Goal: Task Accomplishment & Management: Manage account settings

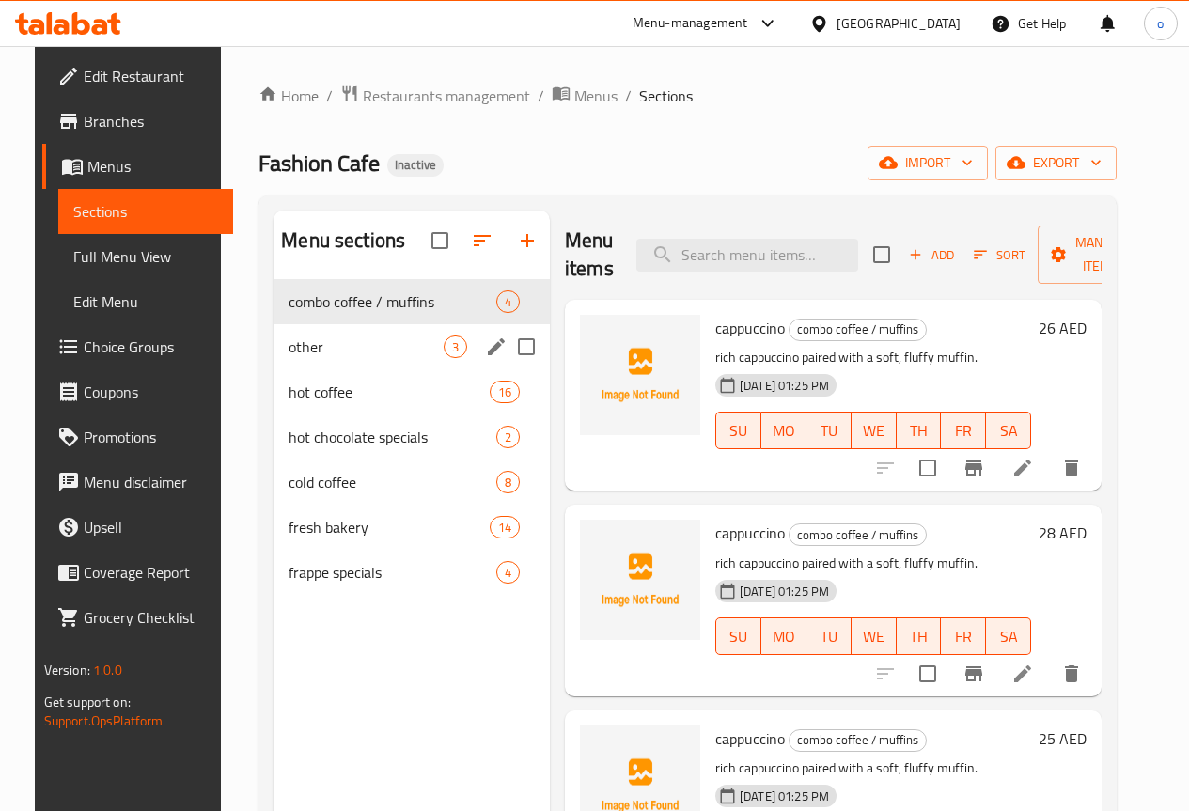
scroll to position [75, 0]
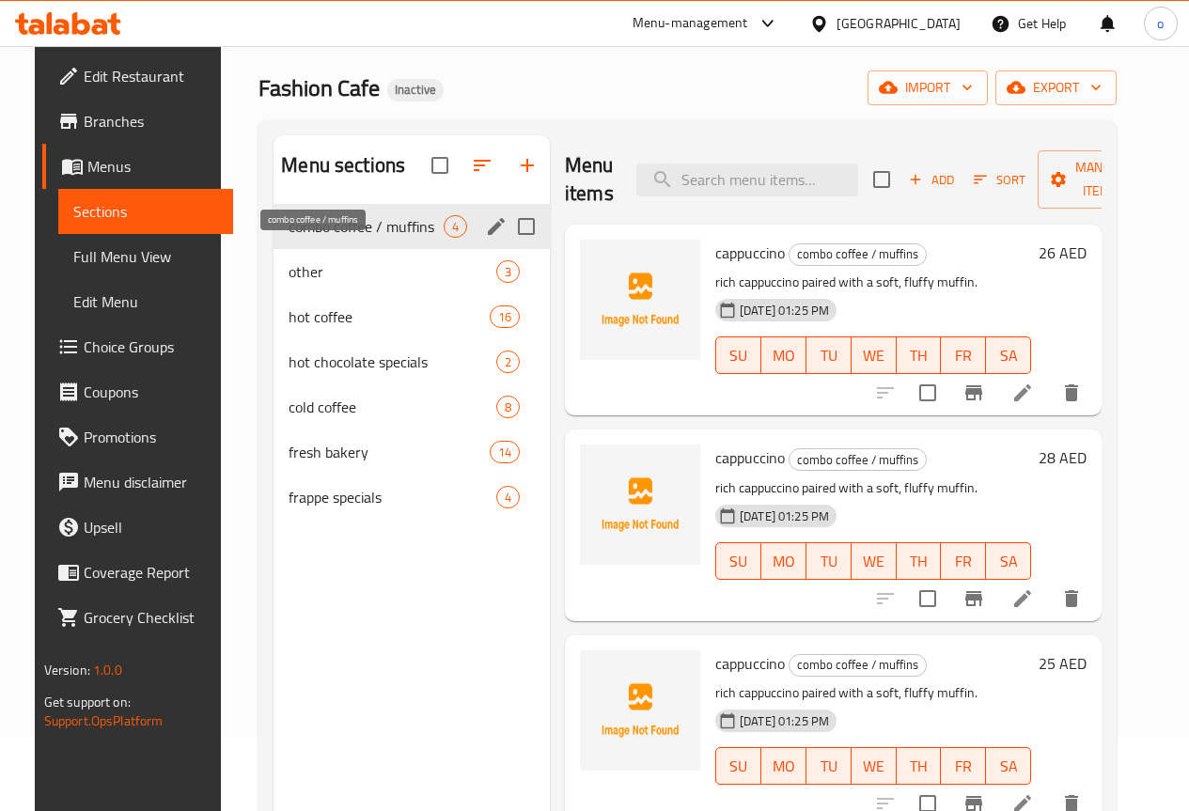
click at [326, 238] on span "combo coffee / muffins" at bounding box center [366, 226] width 155 height 23
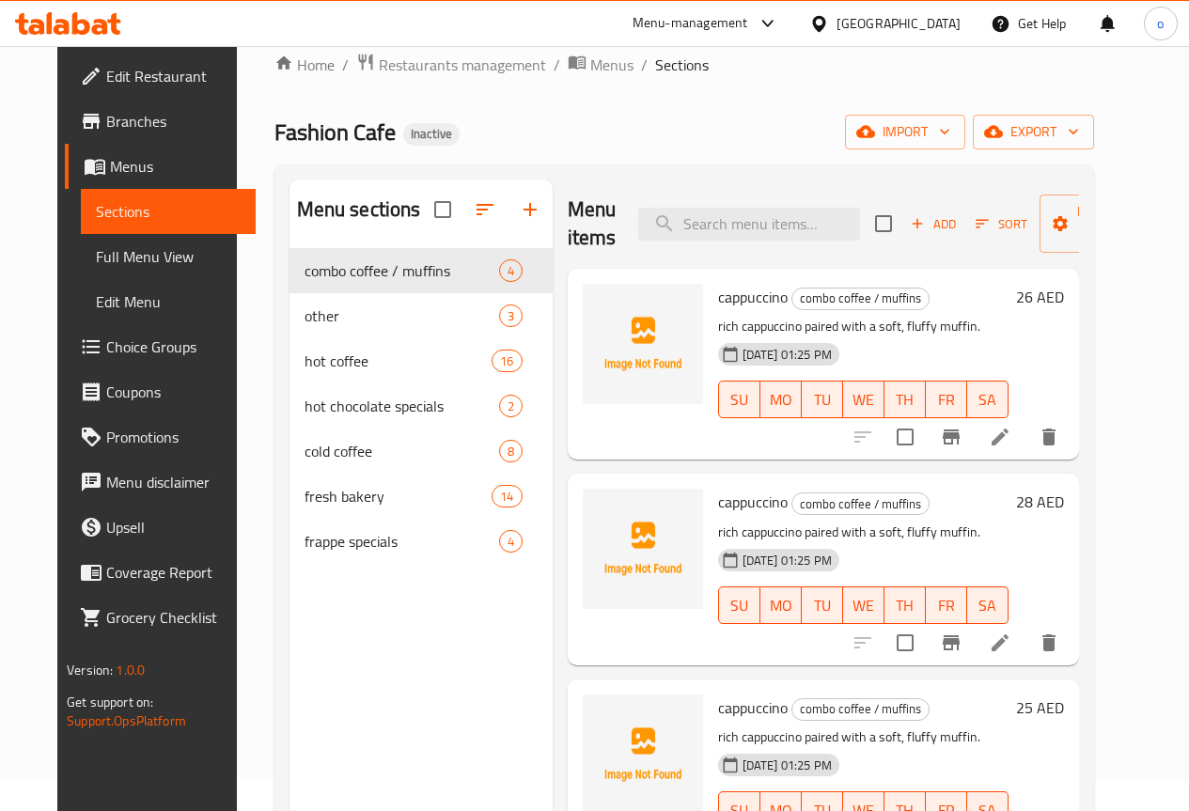
scroll to position [0, 0]
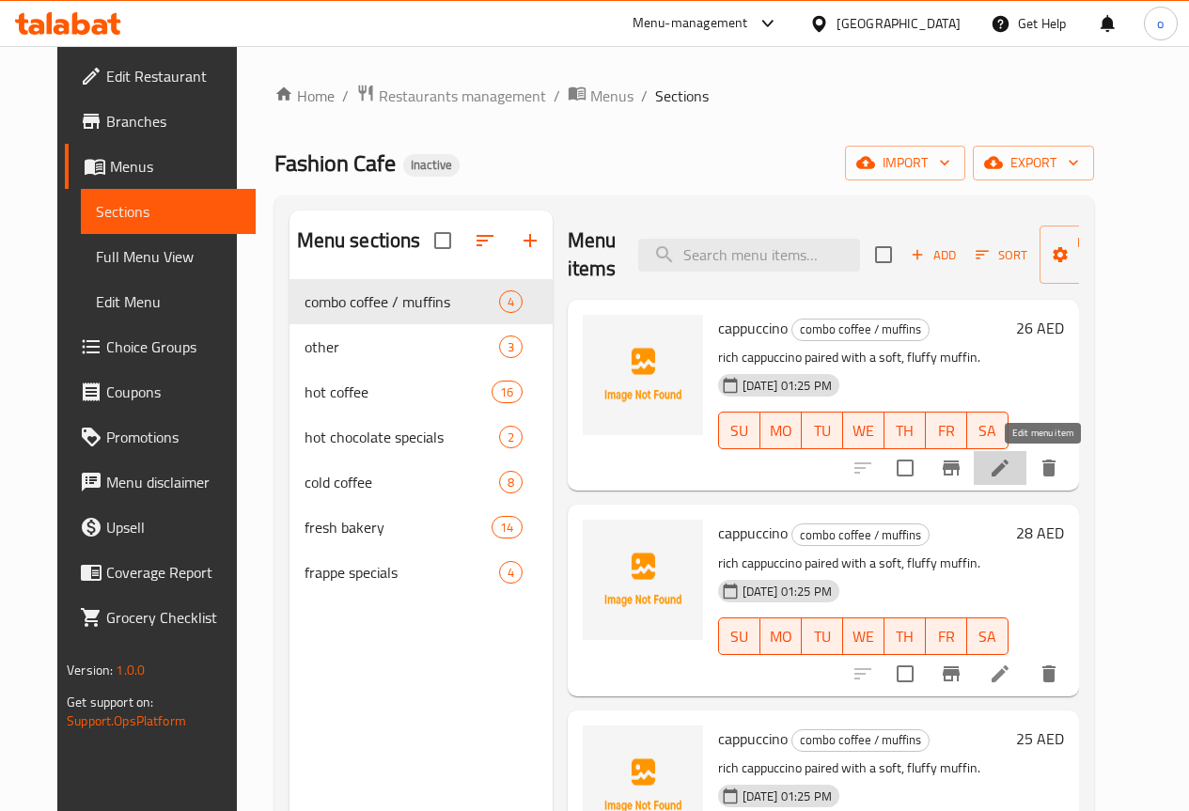
click at [1012, 466] on icon at bounding box center [1000, 468] width 23 height 23
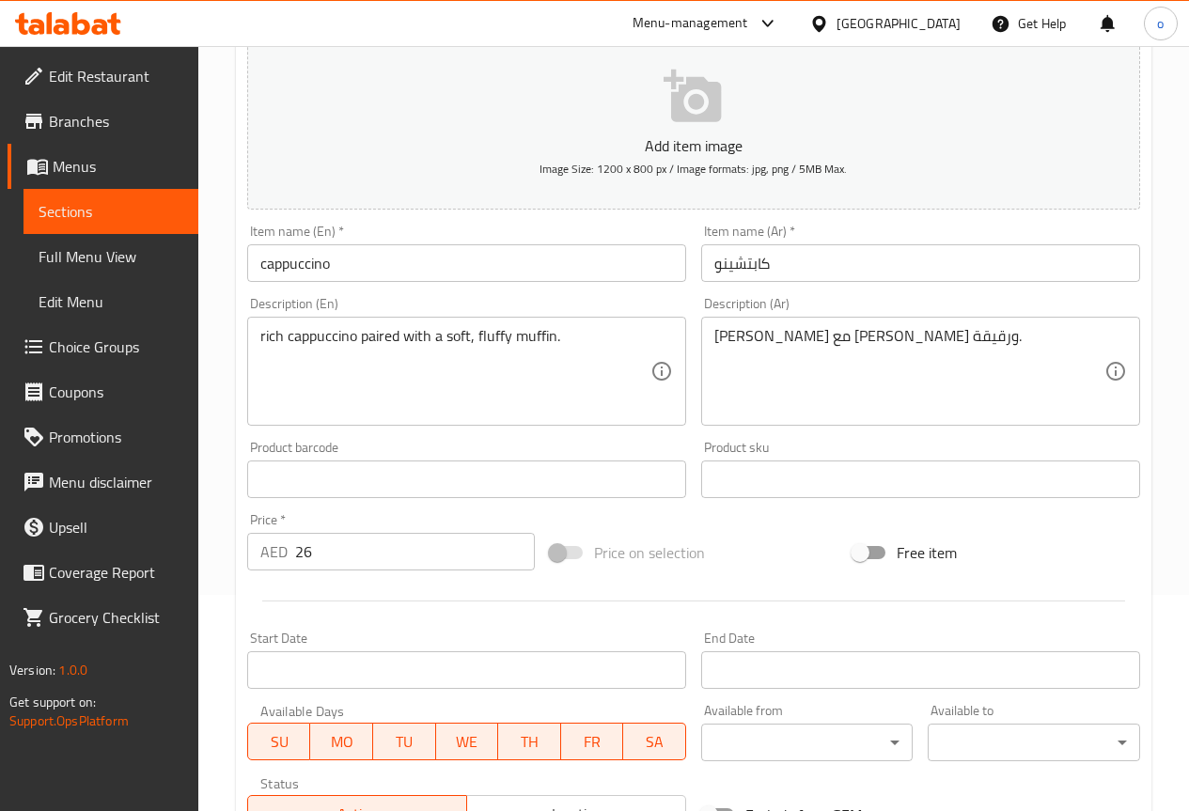
scroll to position [47, 0]
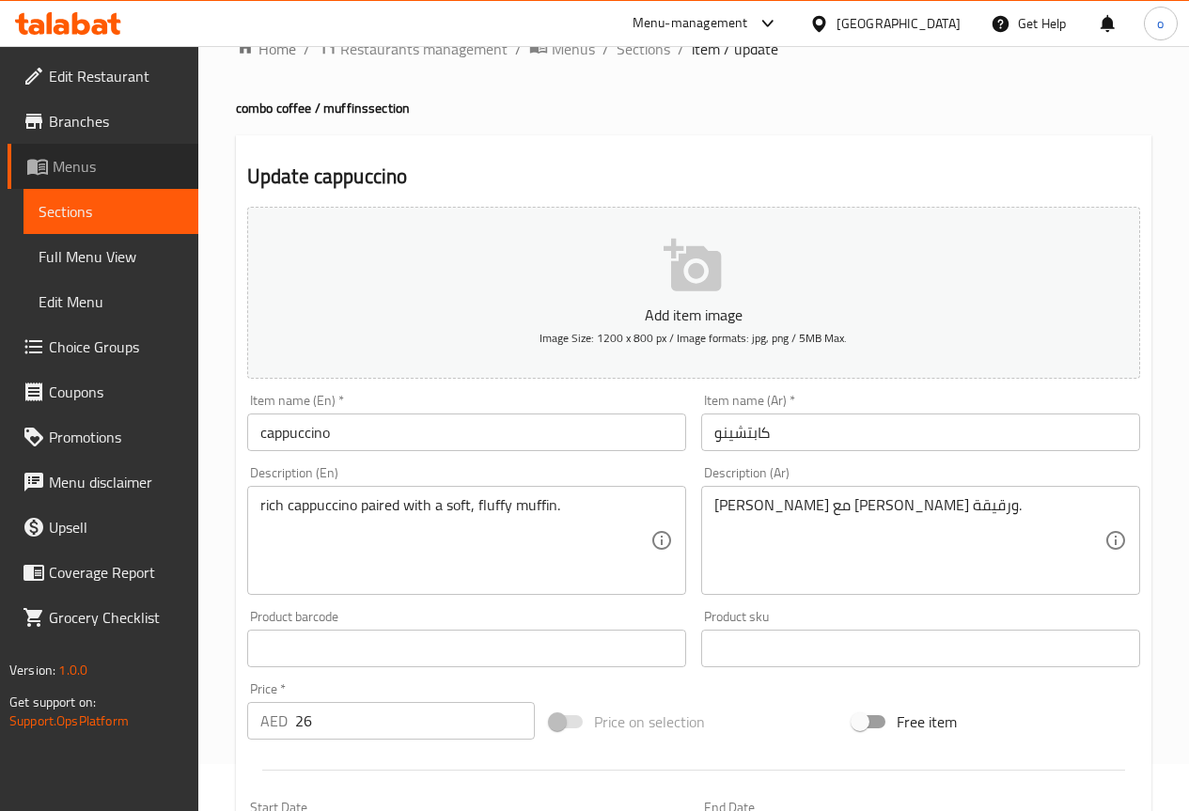
click at [78, 176] on span "Menus" at bounding box center [118, 166] width 131 height 23
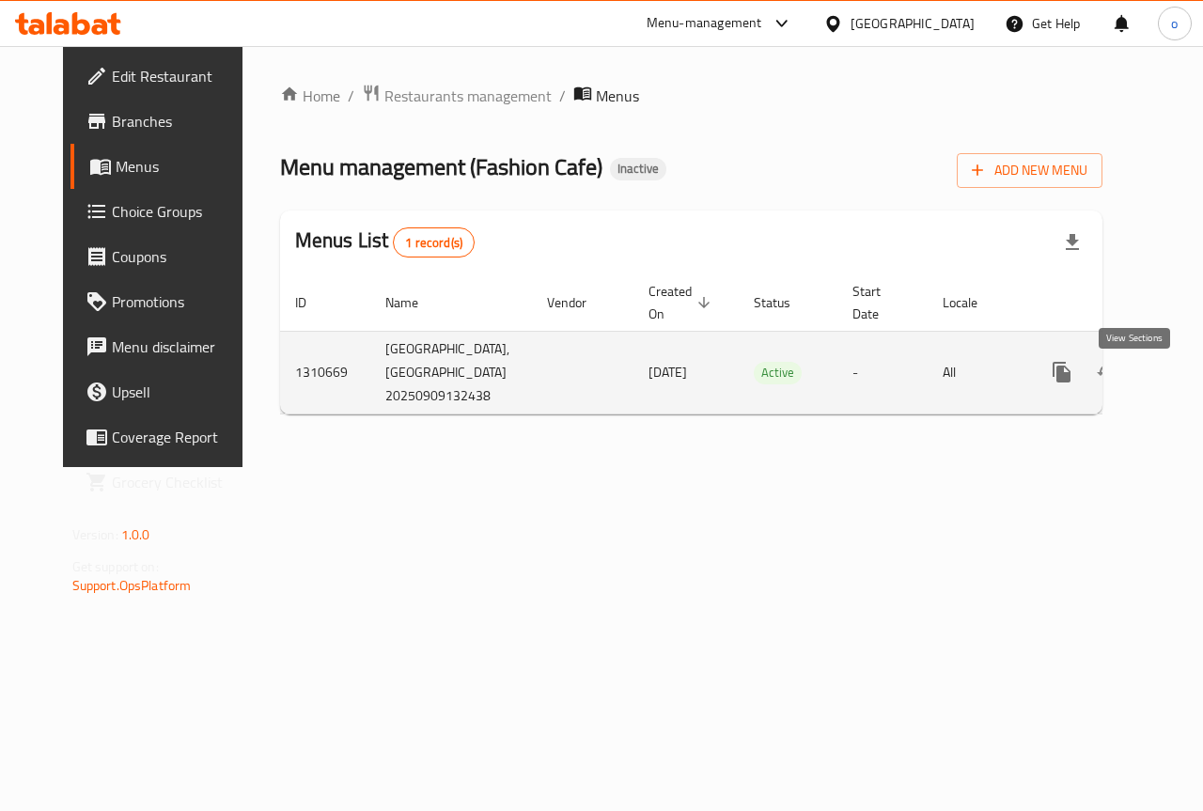
click at [1187, 384] on icon "enhanced table" at bounding box center [1198, 372] width 23 height 23
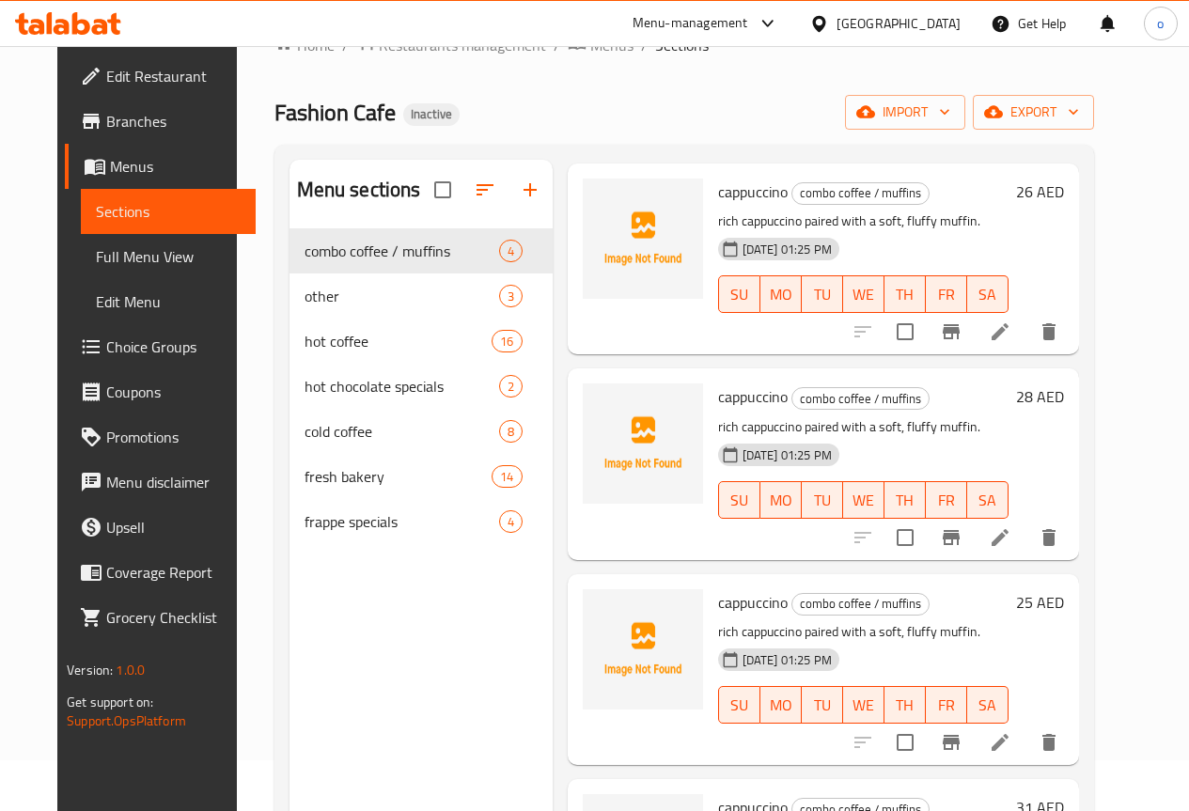
scroll to position [94, 0]
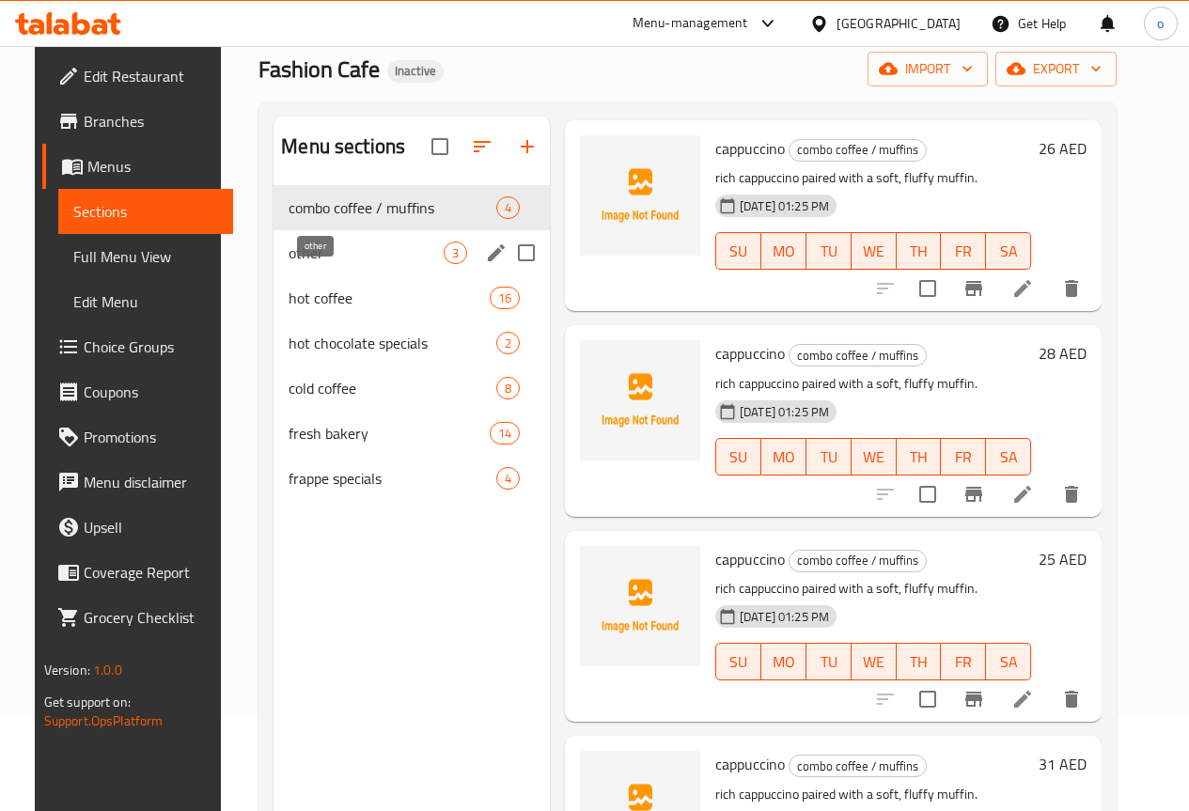
click at [354, 264] on span "other" at bounding box center [366, 253] width 155 height 23
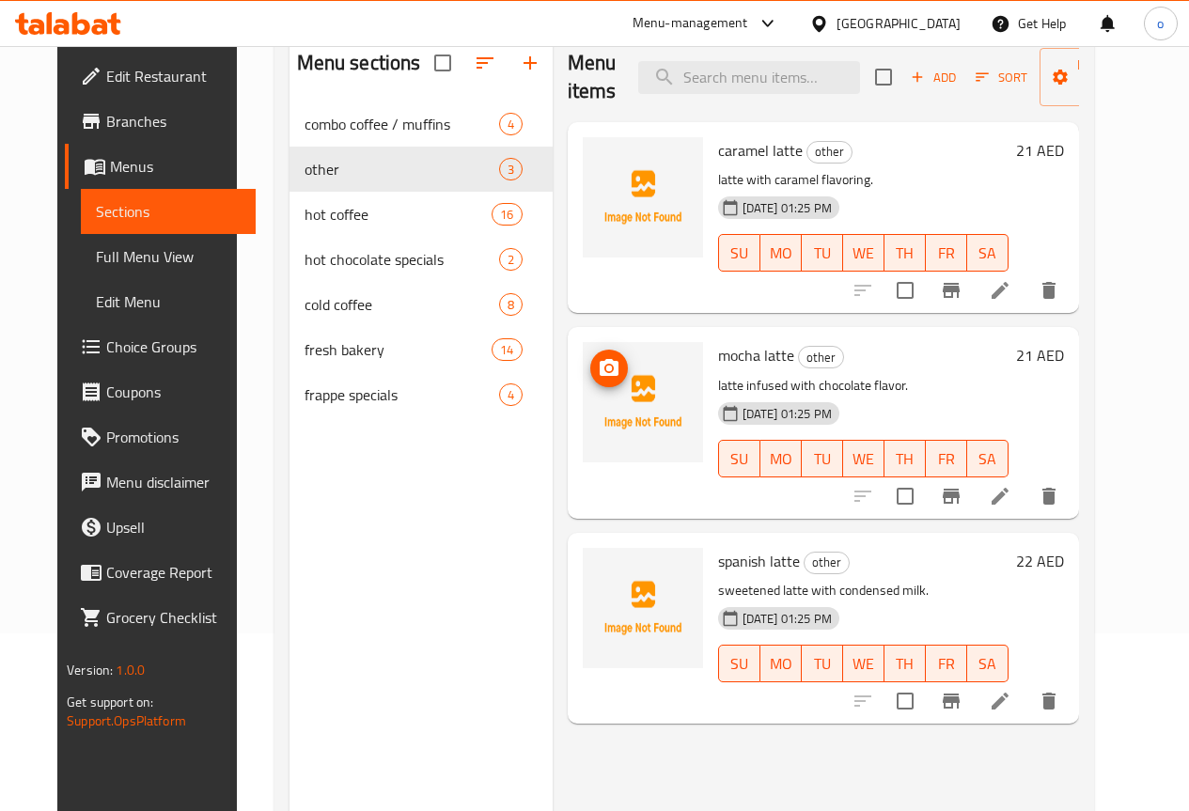
scroll to position [75, 0]
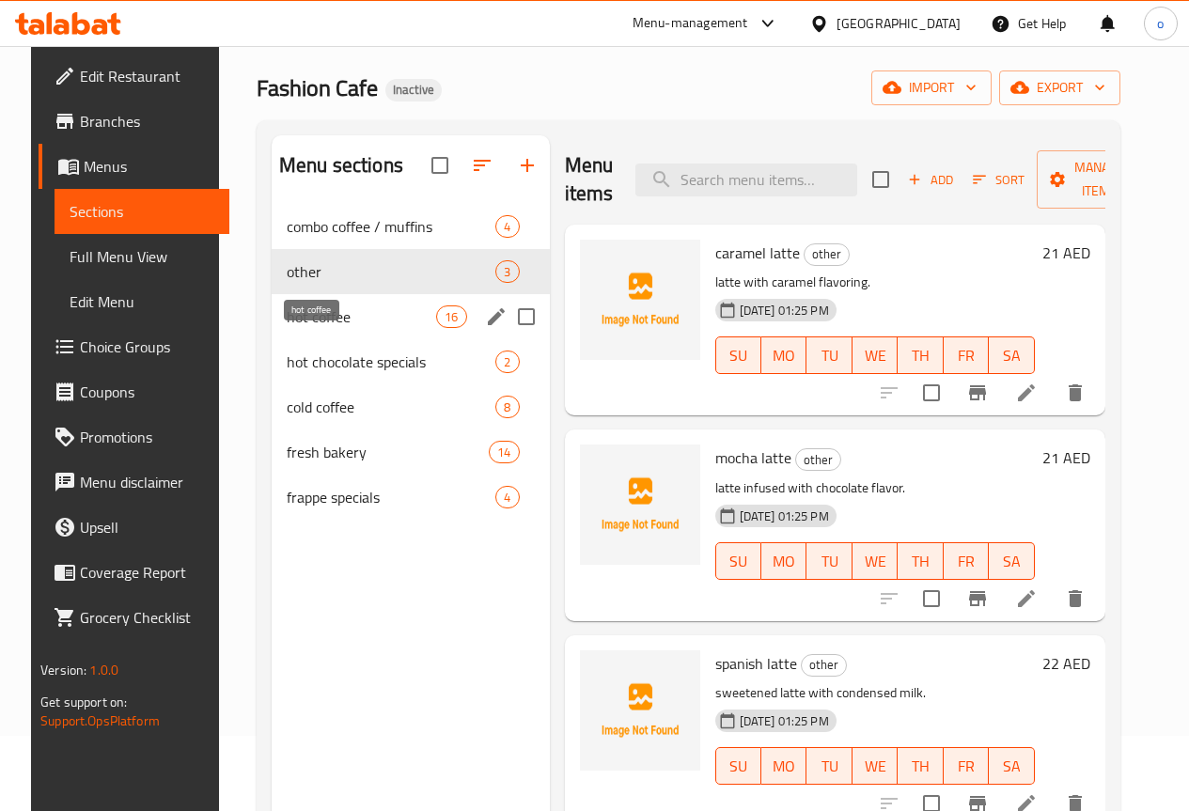
click at [339, 328] on span "hot coffee" at bounding box center [361, 317] width 149 height 23
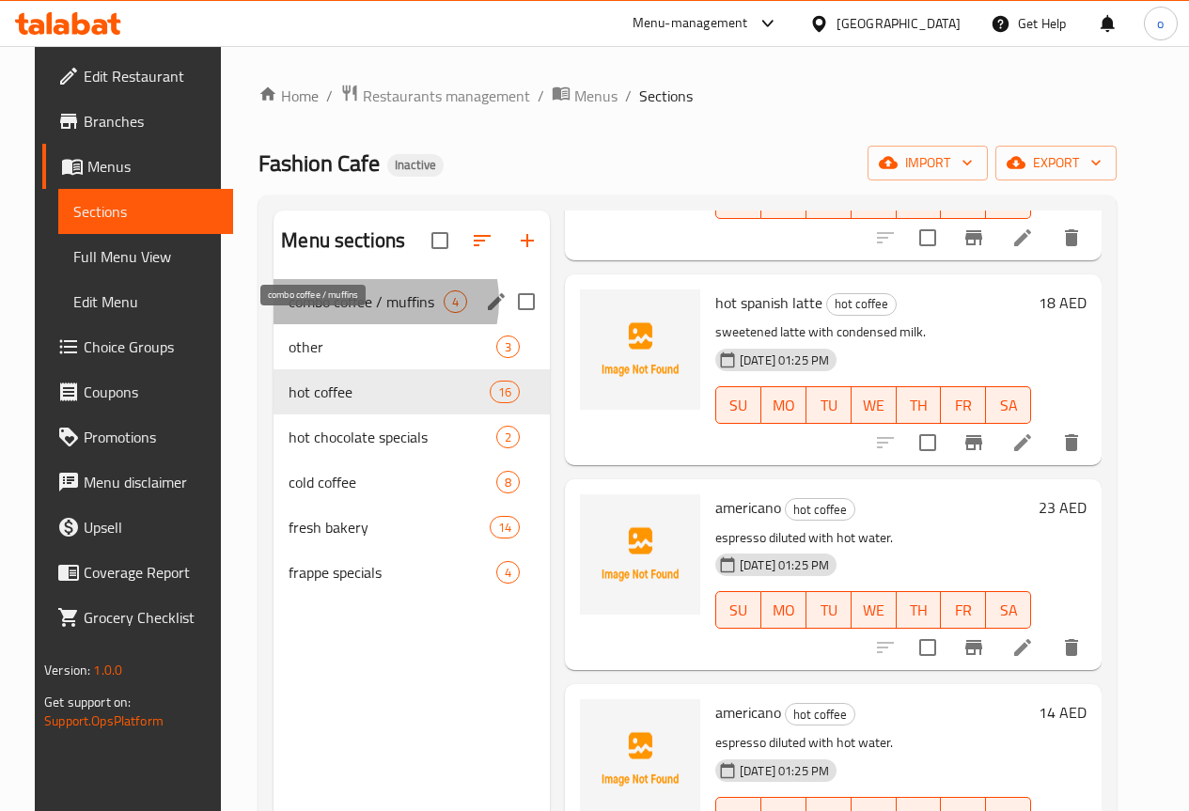
click at [355, 313] on span "combo coffee / muffins" at bounding box center [366, 302] width 155 height 23
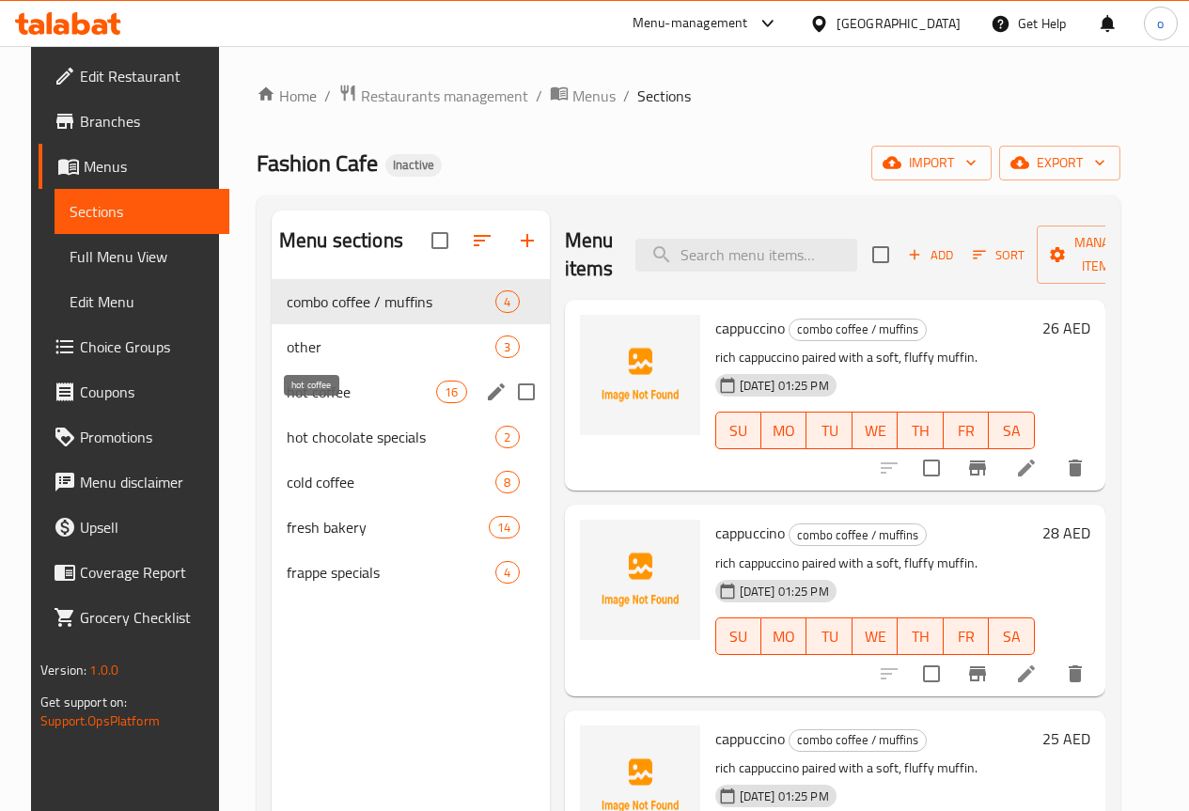
click at [338, 403] on span "hot coffee" at bounding box center [361, 392] width 149 height 23
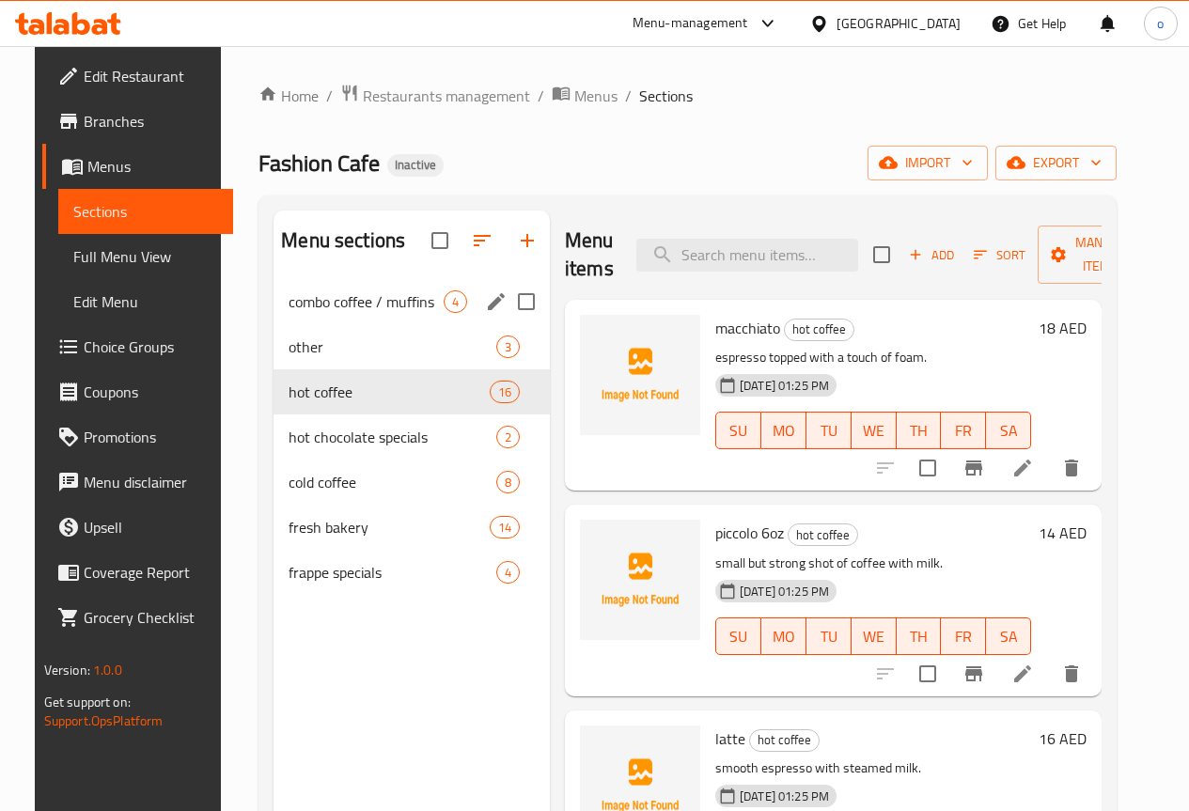
click at [338, 311] on div "combo coffee / muffins 4" at bounding box center [412, 301] width 276 height 45
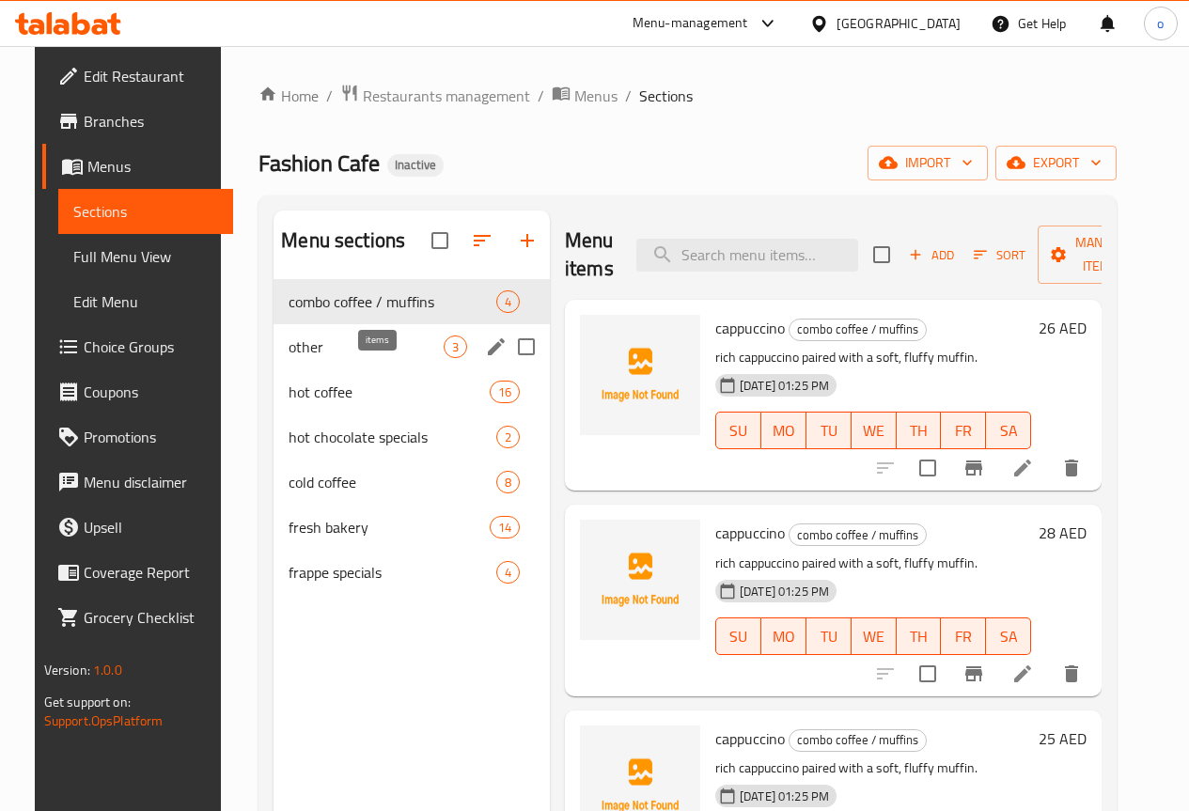
click at [445, 356] on span "3" at bounding box center [456, 347] width 22 height 18
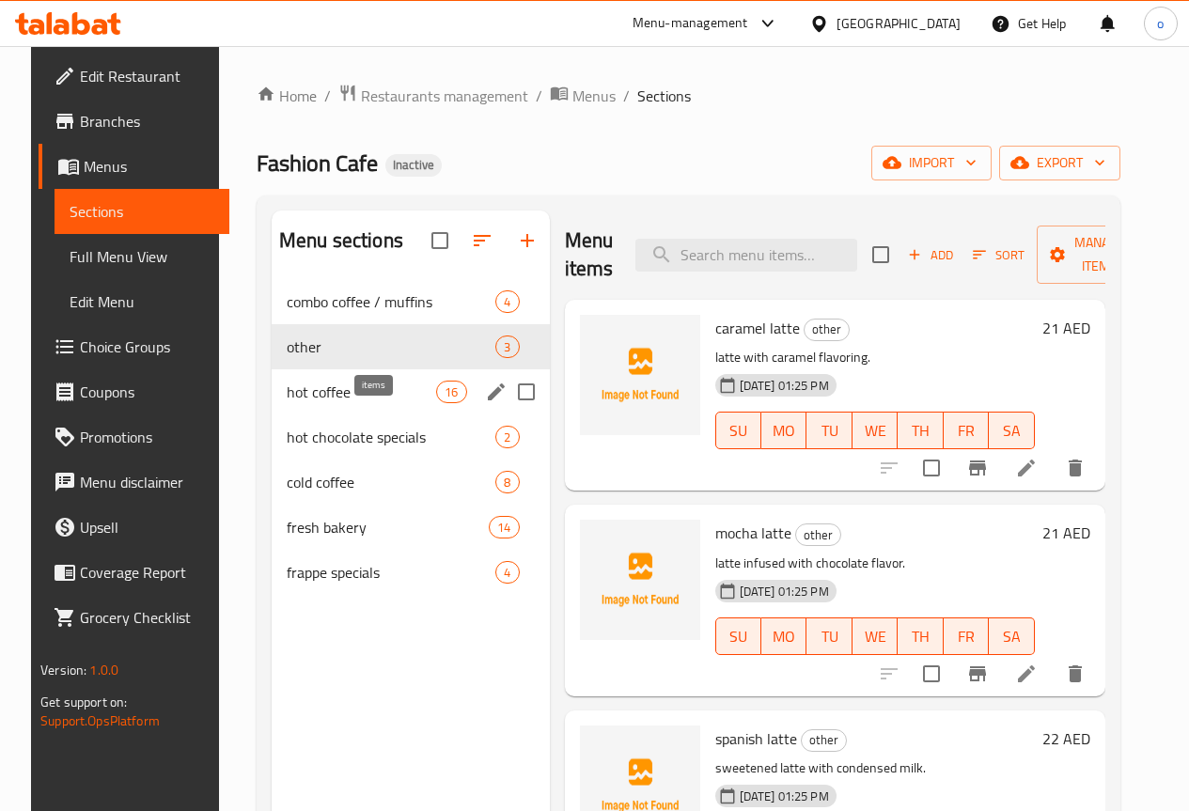
click at [437, 401] on span "16" at bounding box center [451, 393] width 28 height 18
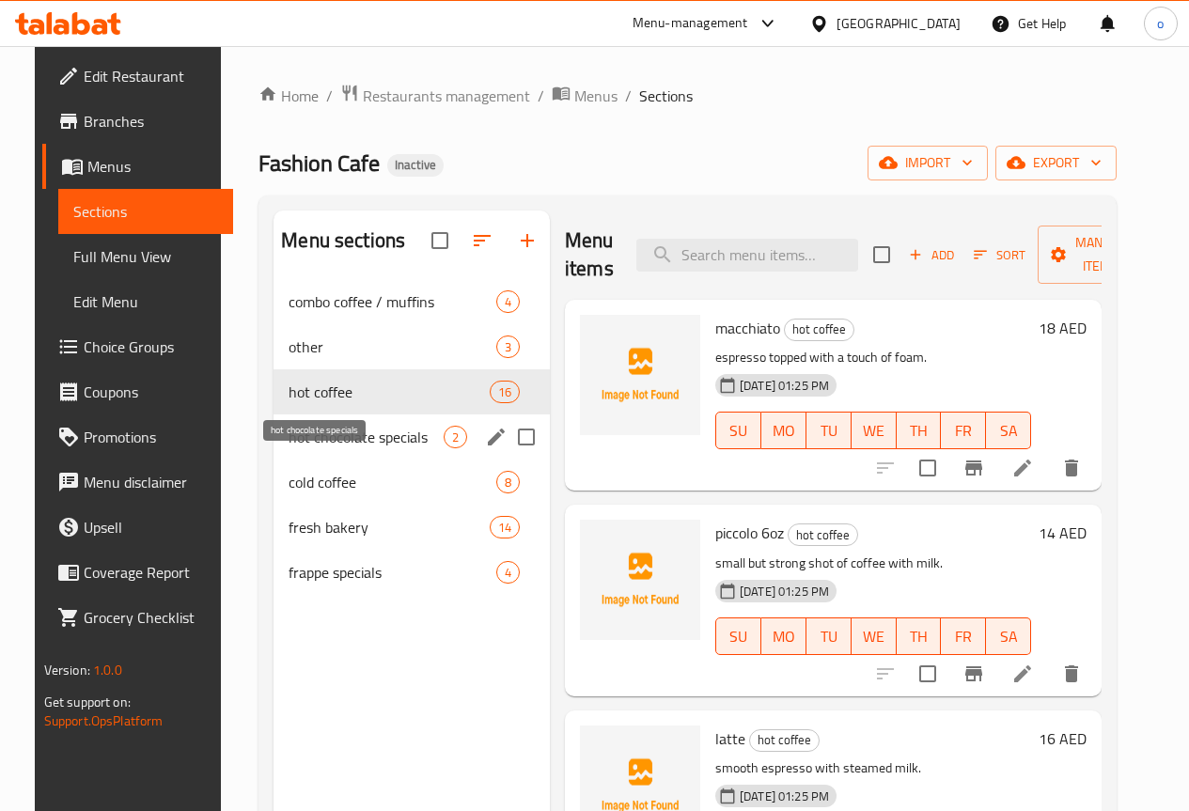
click at [364, 448] on span "hot chocolate specials" at bounding box center [366, 437] width 155 height 23
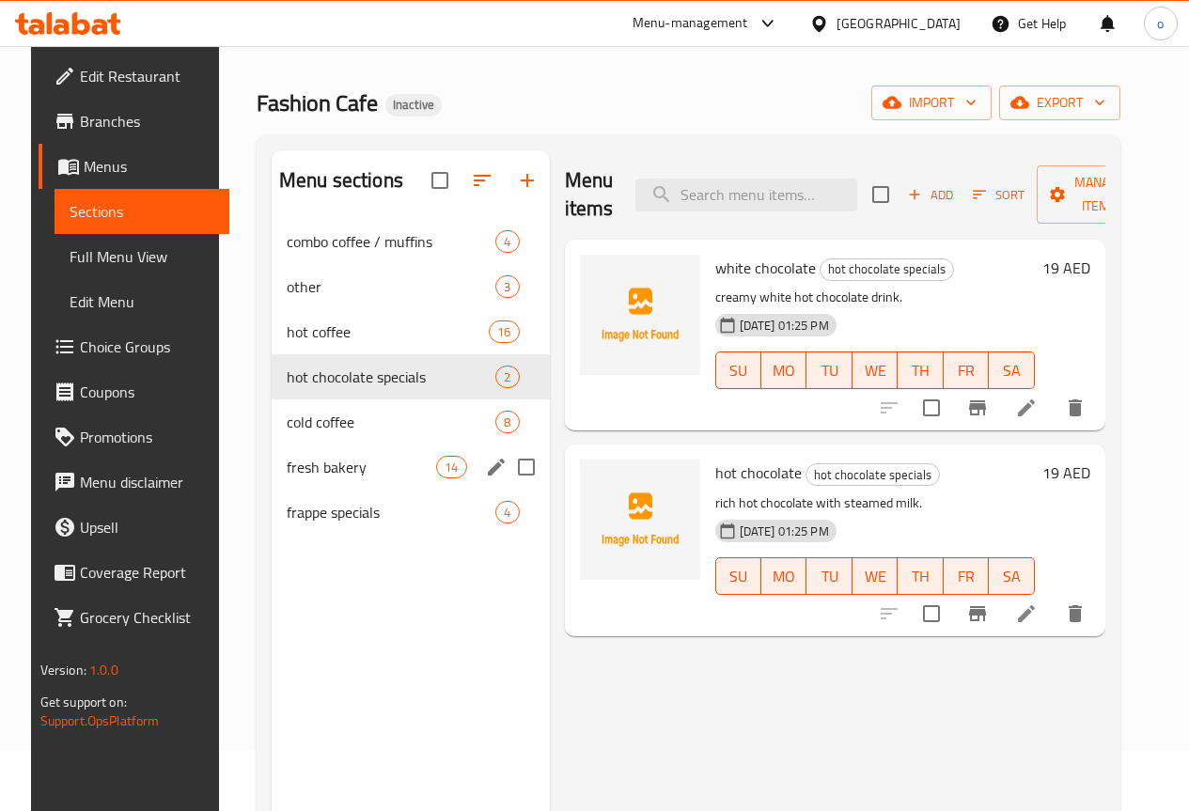
scroll to position [94, 0]
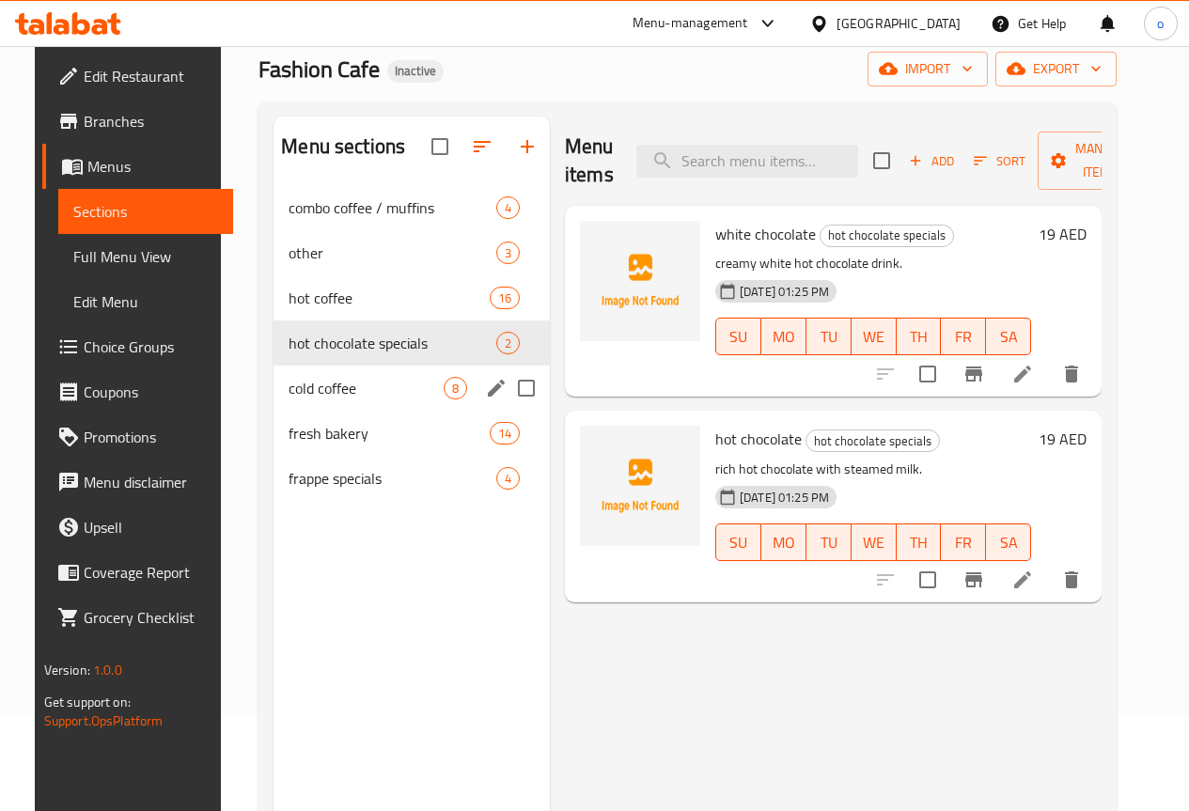
click at [361, 411] on div "cold coffee 8" at bounding box center [412, 388] width 276 height 45
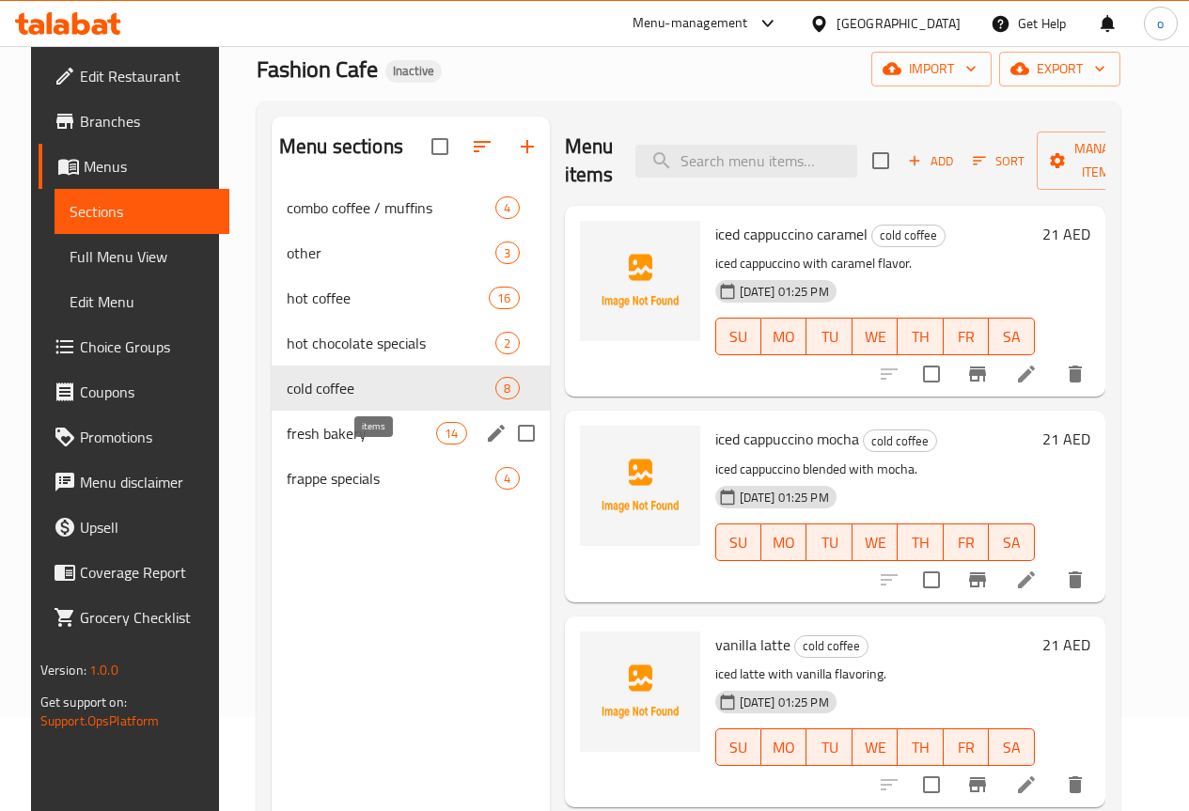
click at [437, 443] on span "14" at bounding box center [451, 434] width 28 height 18
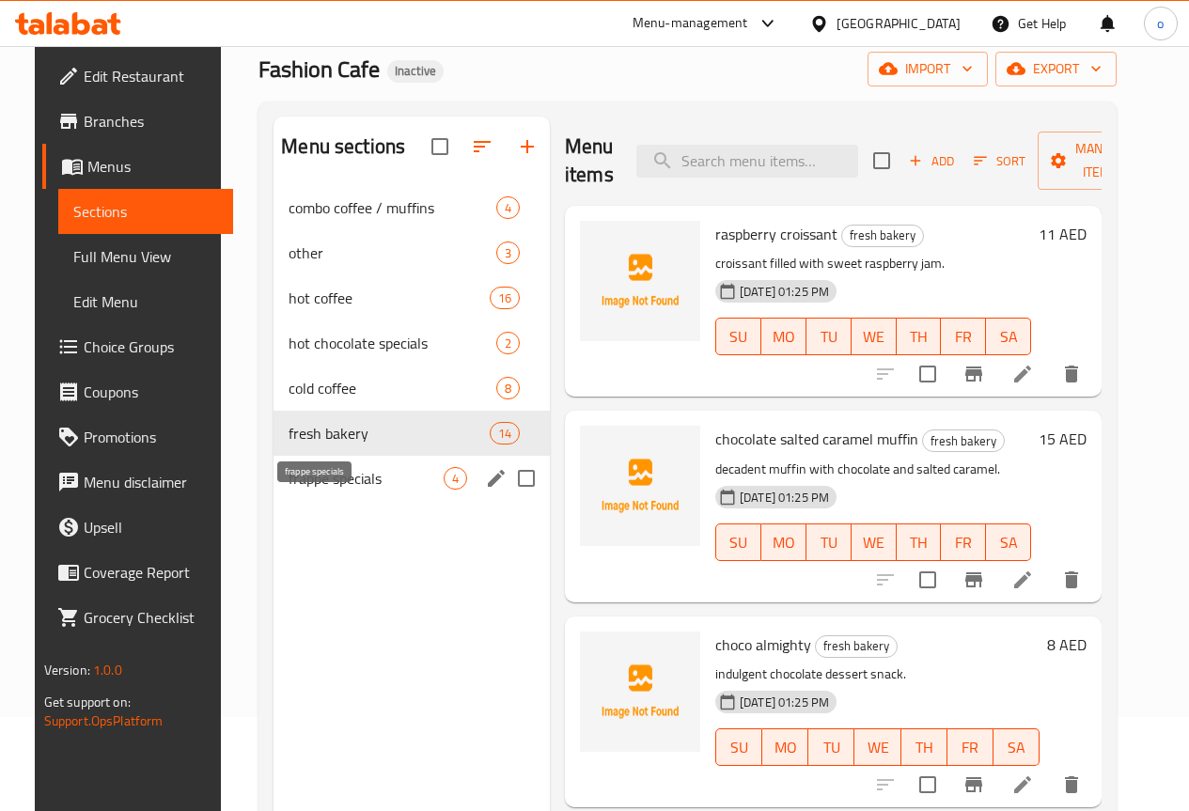
click at [356, 490] on span "frappe specials" at bounding box center [366, 478] width 155 height 23
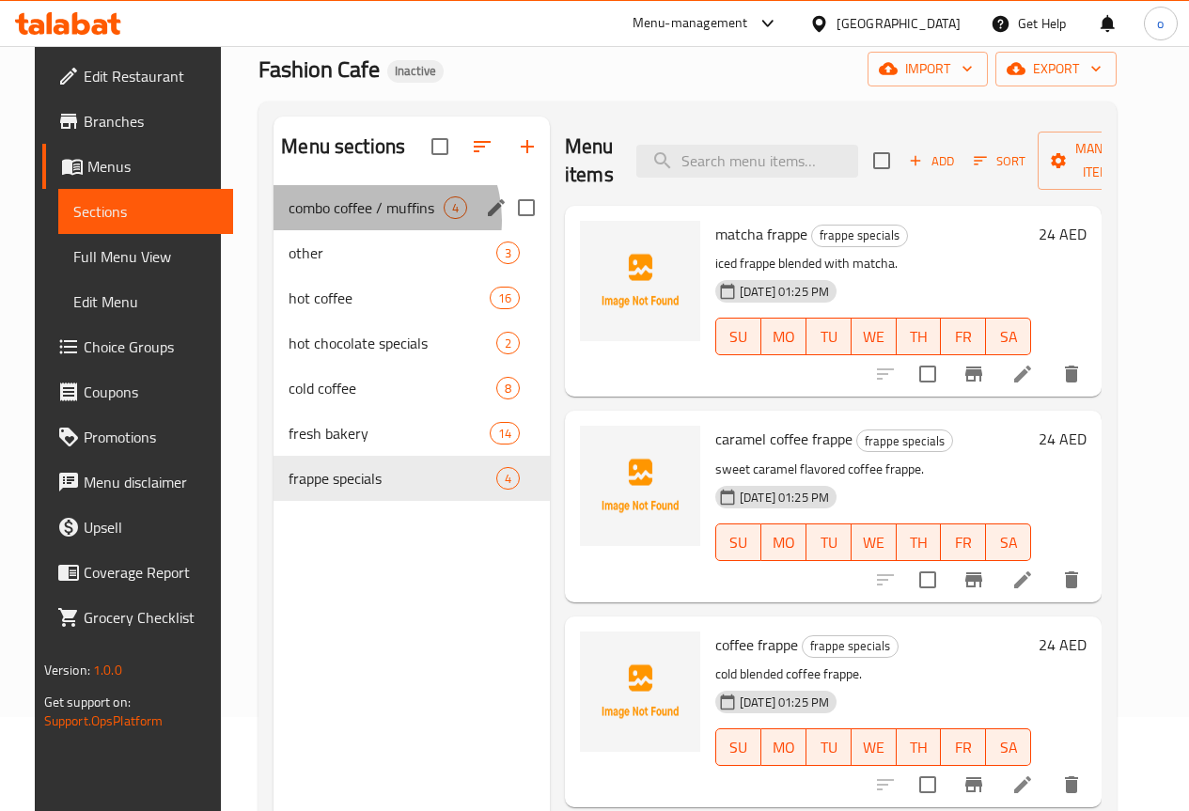
click at [347, 230] on div "combo coffee / muffins 4" at bounding box center [412, 207] width 276 height 45
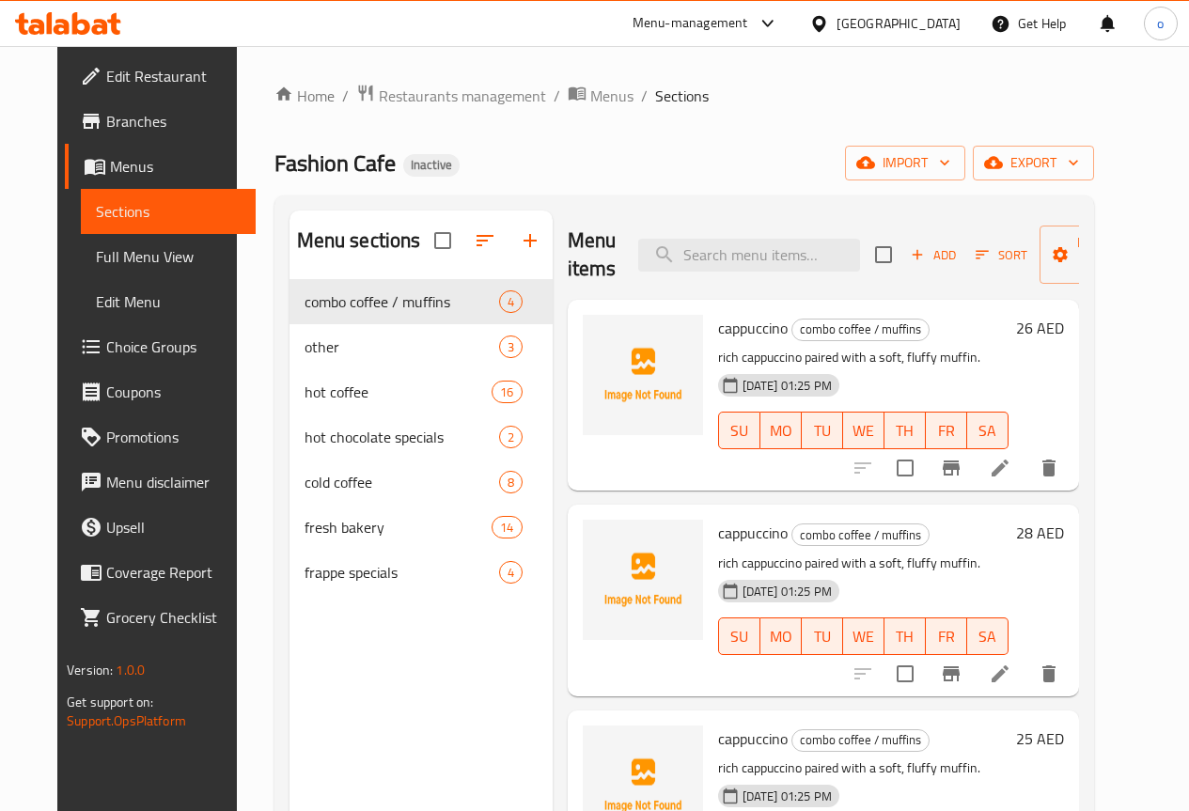
click at [1016, 380] on div "09-09-2025 01:25 PM SU MO TU WE TH FR SA" at bounding box center [864, 418] width 306 height 102
click at [970, 334] on h6 "cappuccino combo coffee / muffins" at bounding box center [863, 328] width 291 height 26
click at [139, 160] on span "Menus" at bounding box center [175, 166] width 131 height 23
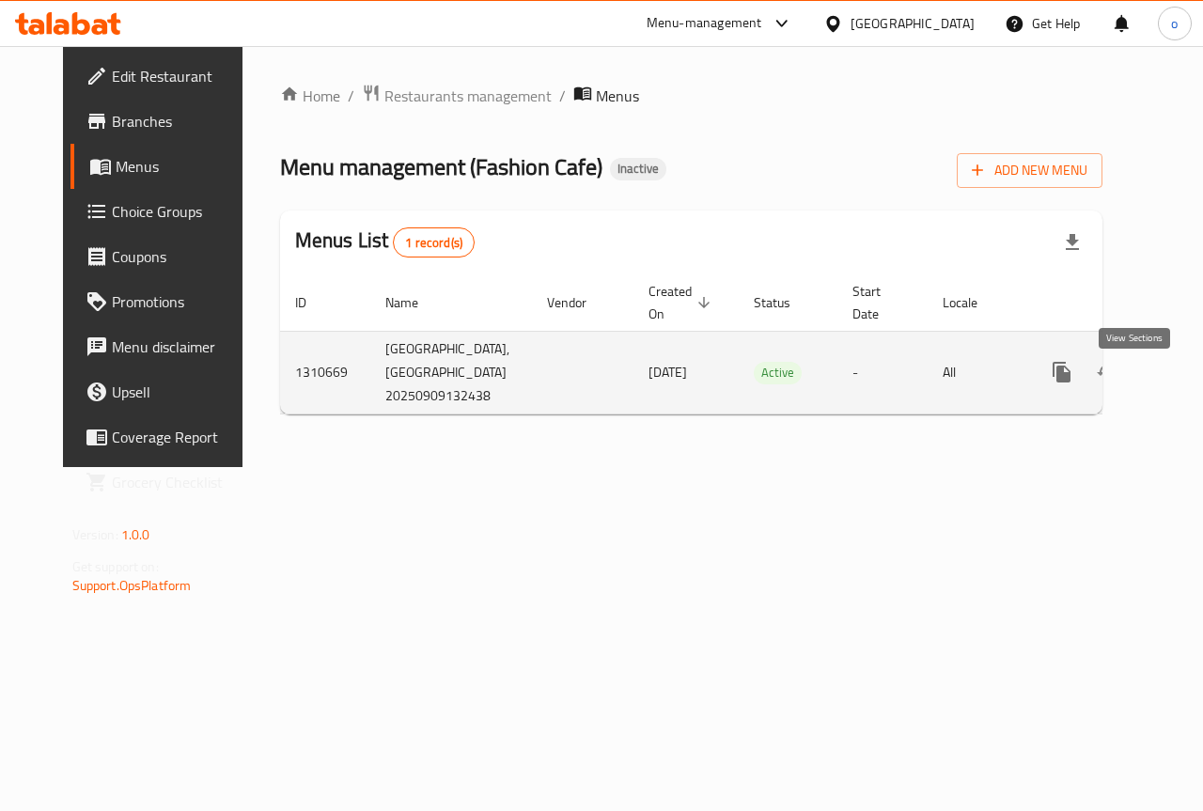
click at [1187, 382] on icon "enhanced table" at bounding box center [1198, 372] width 23 height 23
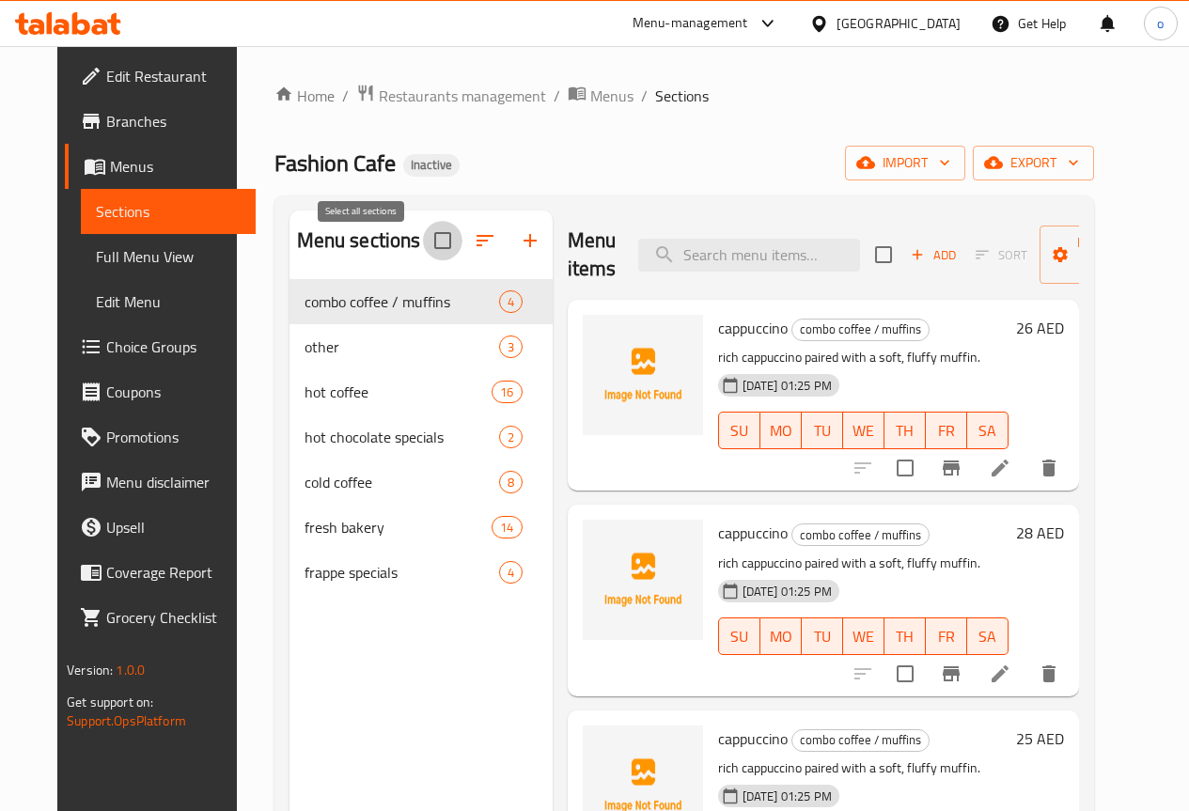
click at [423, 259] on input "checkbox" at bounding box center [442, 240] width 39 height 39
checkbox input "true"
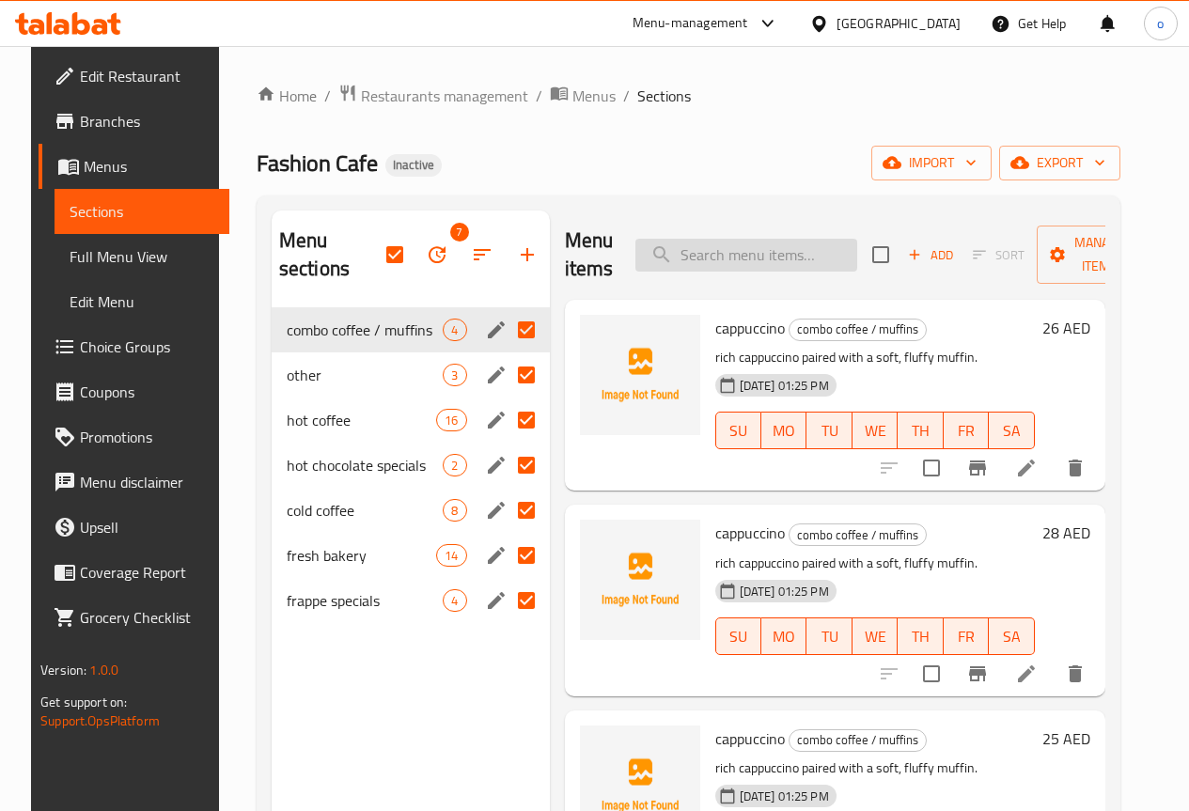
click at [678, 244] on input "search" at bounding box center [747, 255] width 222 height 33
click at [720, 272] on div "Menu items Add Sort Manage items" at bounding box center [835, 255] width 541 height 89
click at [722, 253] on input "search" at bounding box center [747, 255] width 222 height 33
paste input "Americano/Muffins"
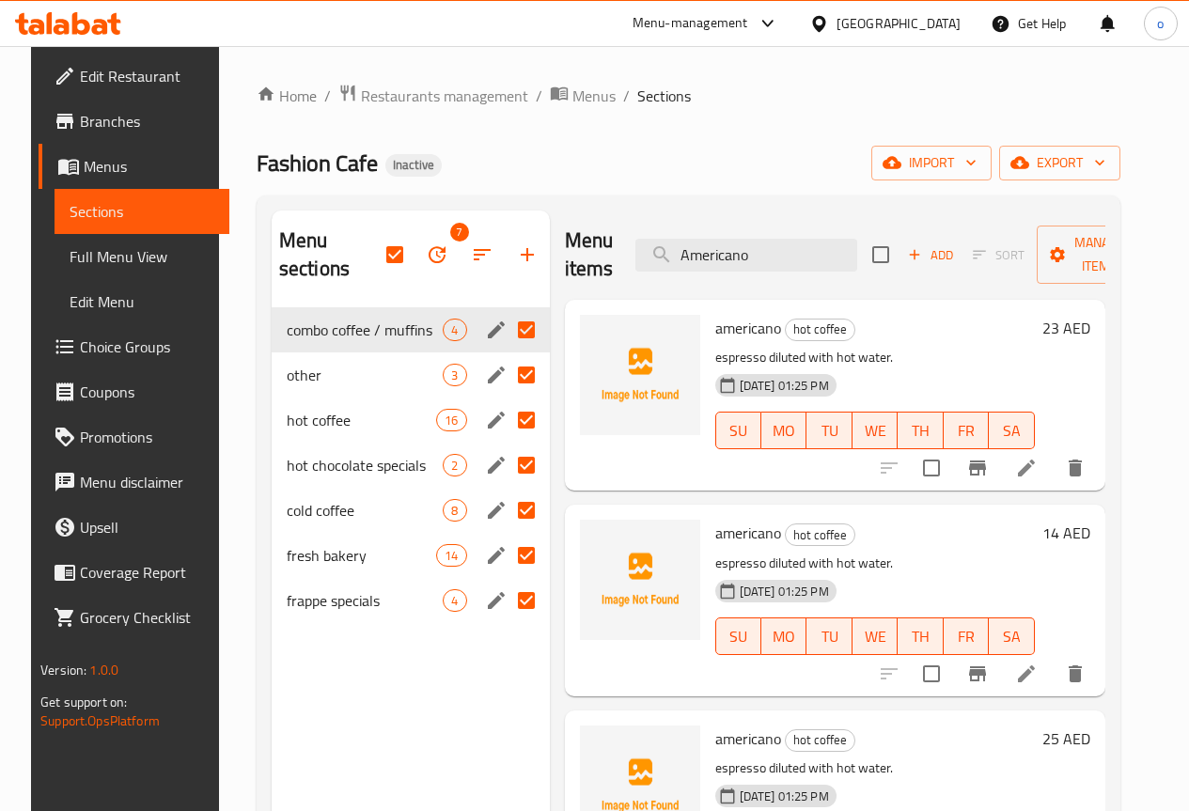
type input "Americano"
click at [507, 327] on input "Menu sections" at bounding box center [526, 329] width 39 height 39
checkbox input "false"
click at [375, 261] on input "checkbox" at bounding box center [394, 254] width 39 height 39
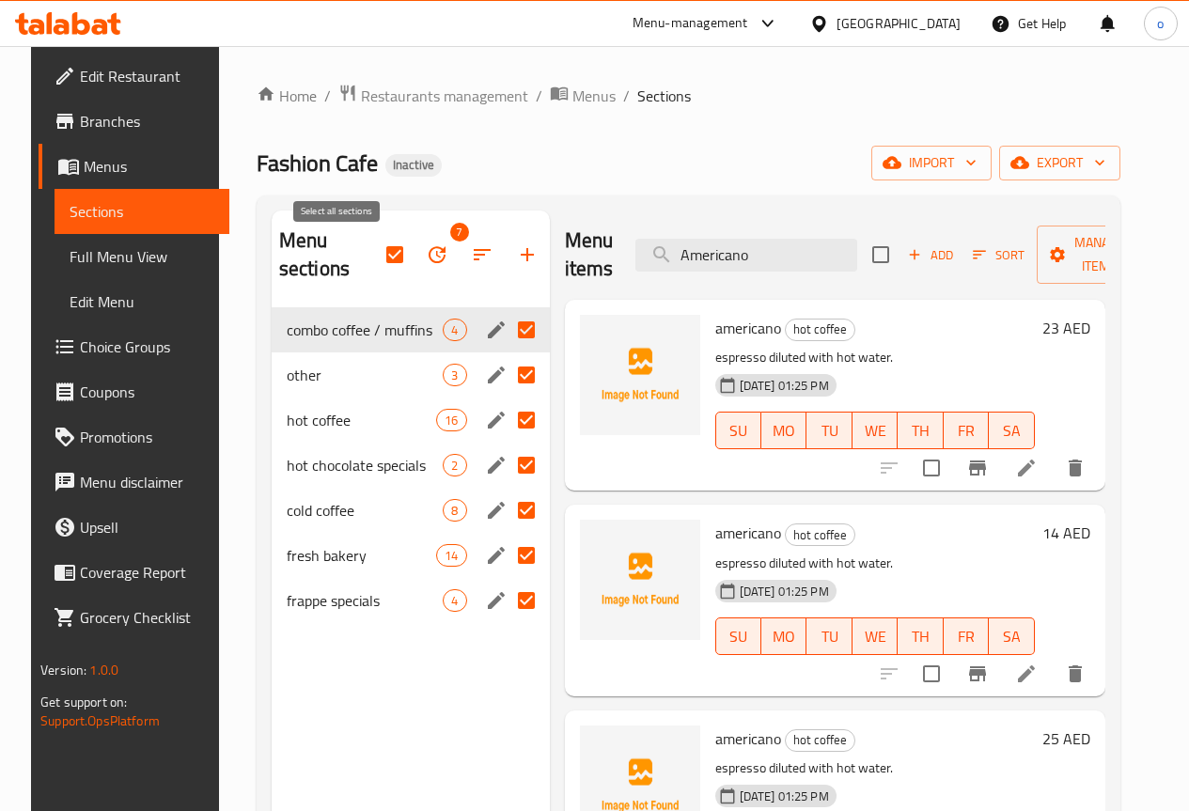
checkbox input "false"
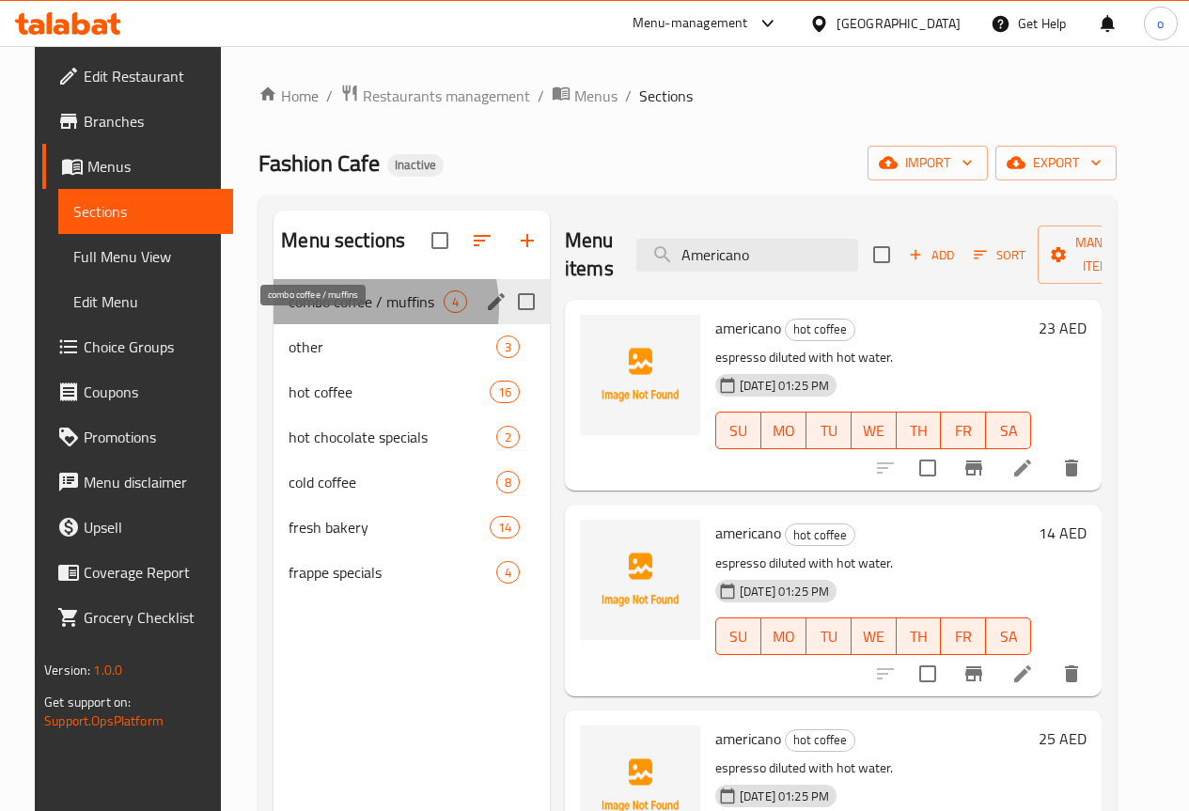
click at [328, 313] on span "combo coffee / muffins" at bounding box center [366, 302] width 155 height 23
click at [309, 313] on span "combo coffee / muffins" at bounding box center [366, 302] width 155 height 23
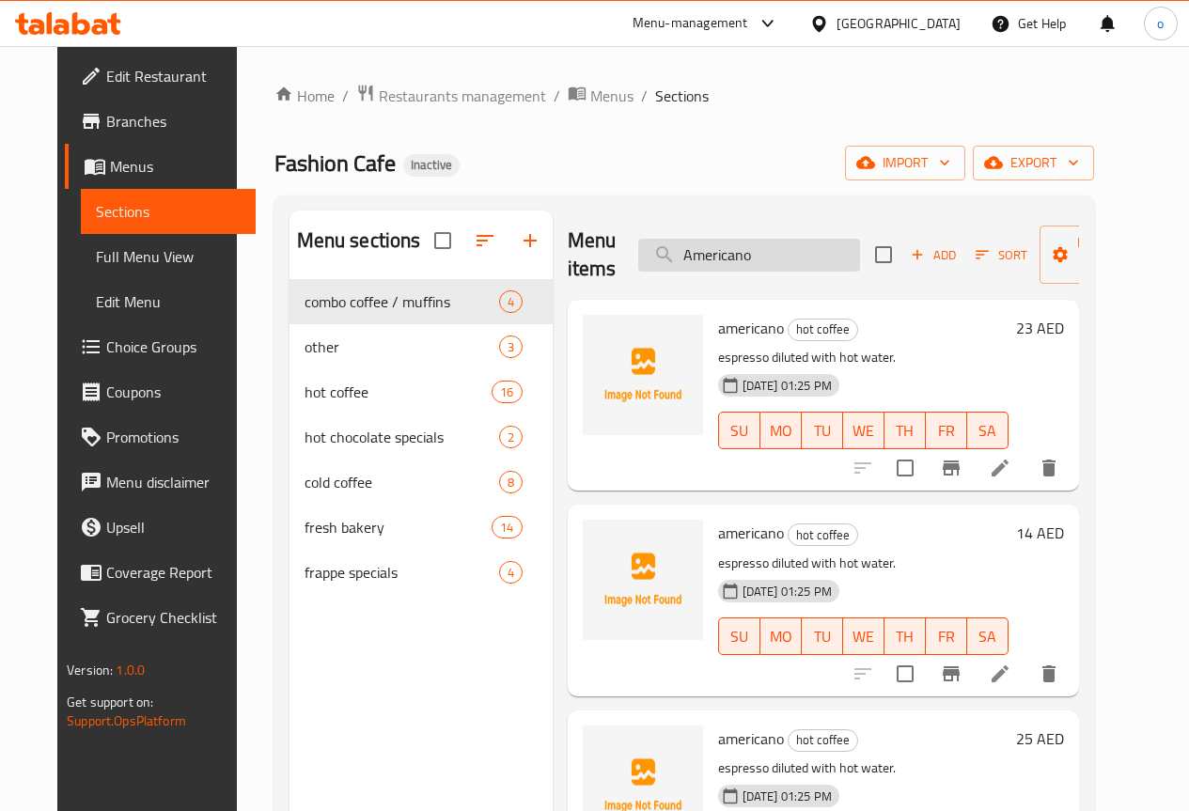
click at [731, 263] on input "Americano" at bounding box center [749, 255] width 222 height 33
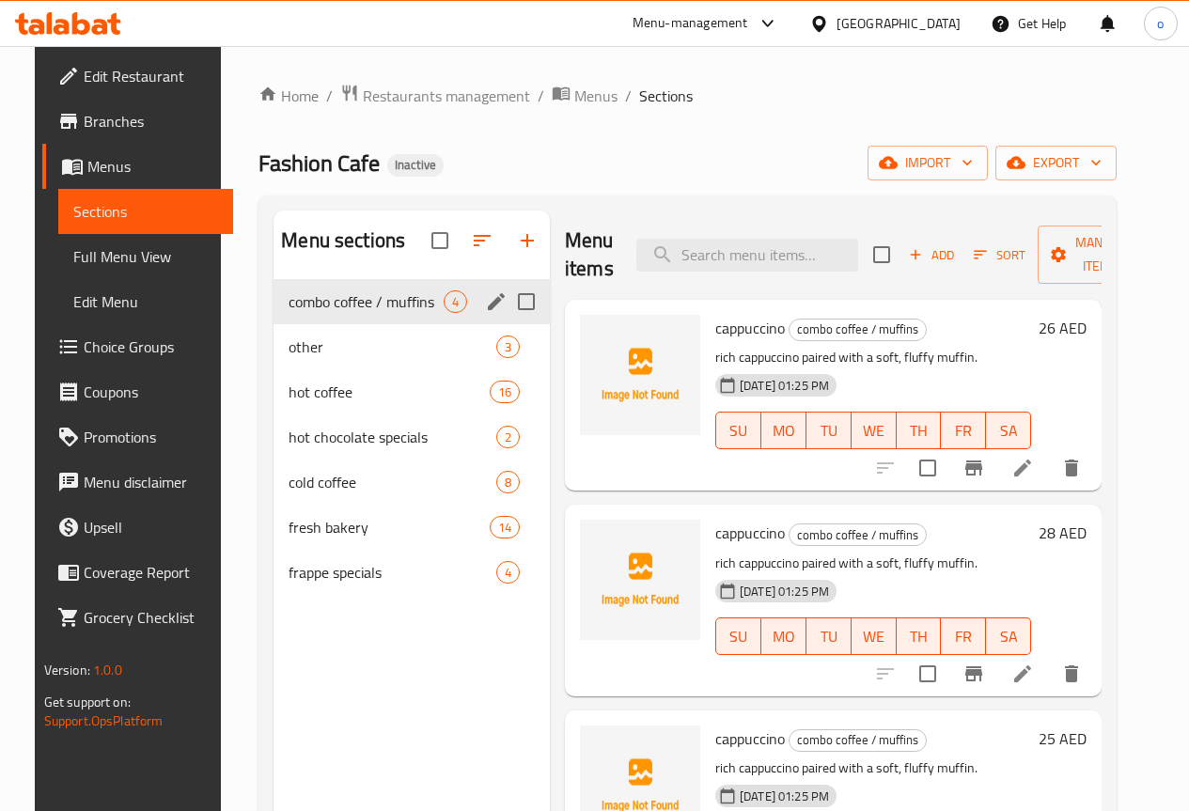
click at [326, 313] on span "combo coffee / muffins" at bounding box center [366, 302] width 155 height 23
click at [308, 358] on span "other" at bounding box center [366, 347] width 155 height 23
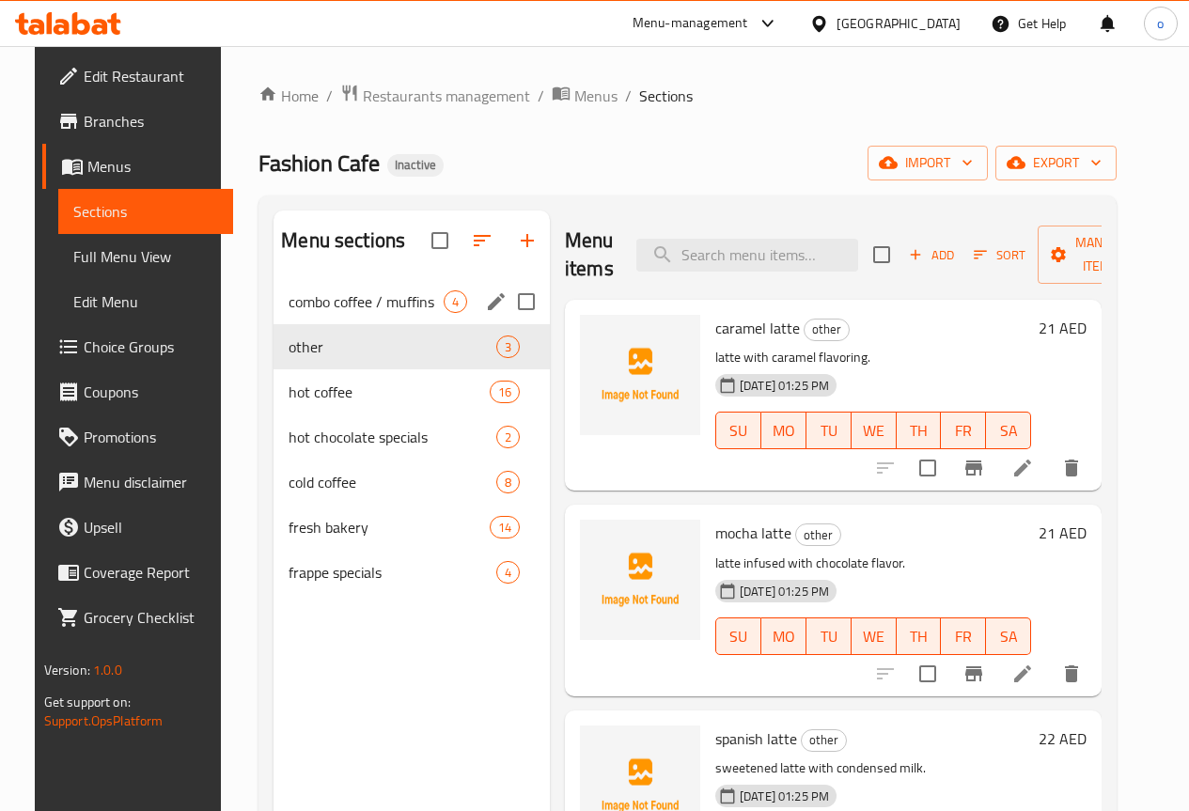
click at [304, 324] on div "combo coffee / muffins 4" at bounding box center [412, 301] width 276 height 45
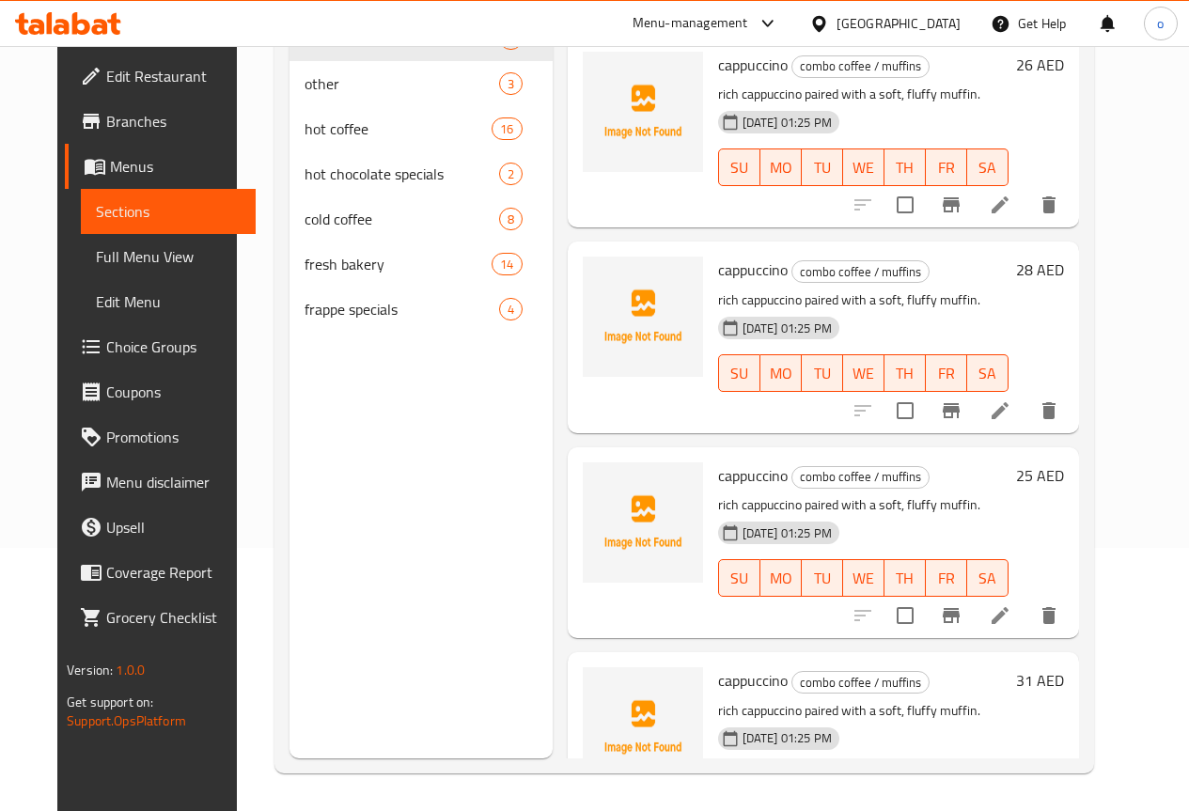
click at [292, 391] on div "Menu sections combo coffee / muffins 4 other 3 hot coffee 16 hot chocolate spec…" at bounding box center [421, 352] width 263 height 811
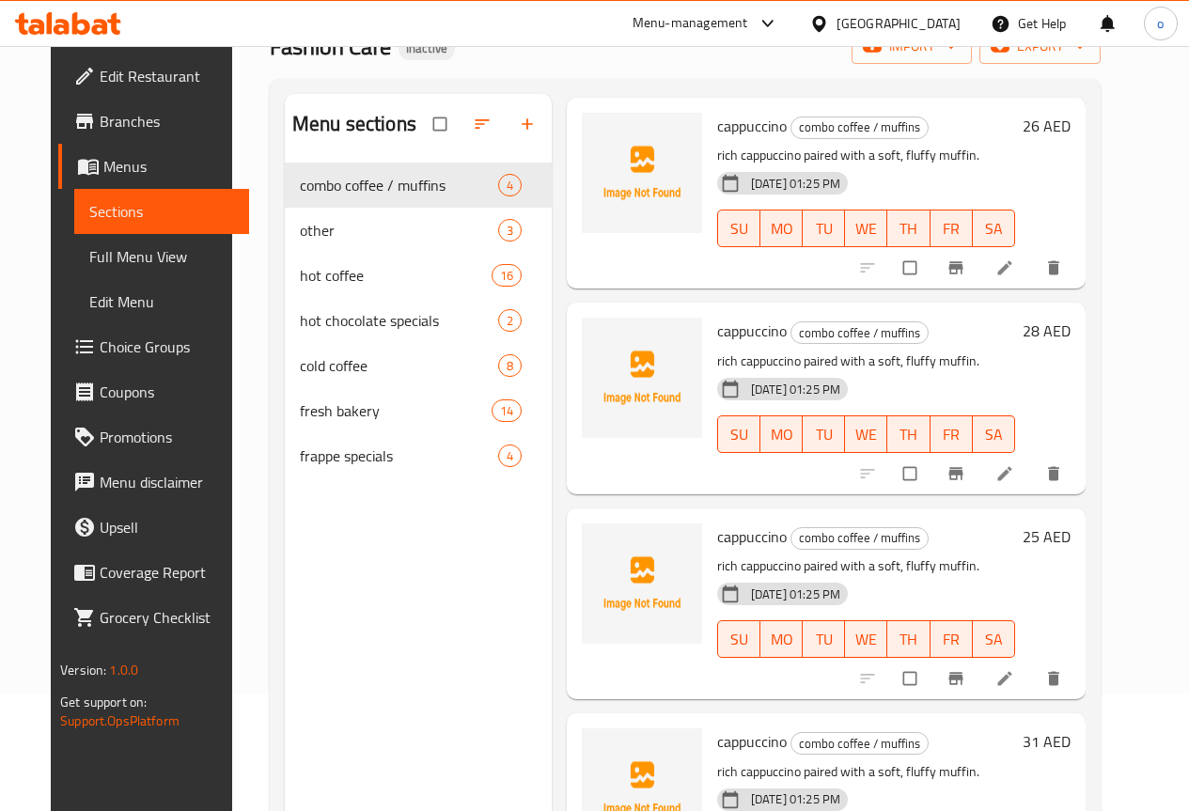
scroll to position [263, 0]
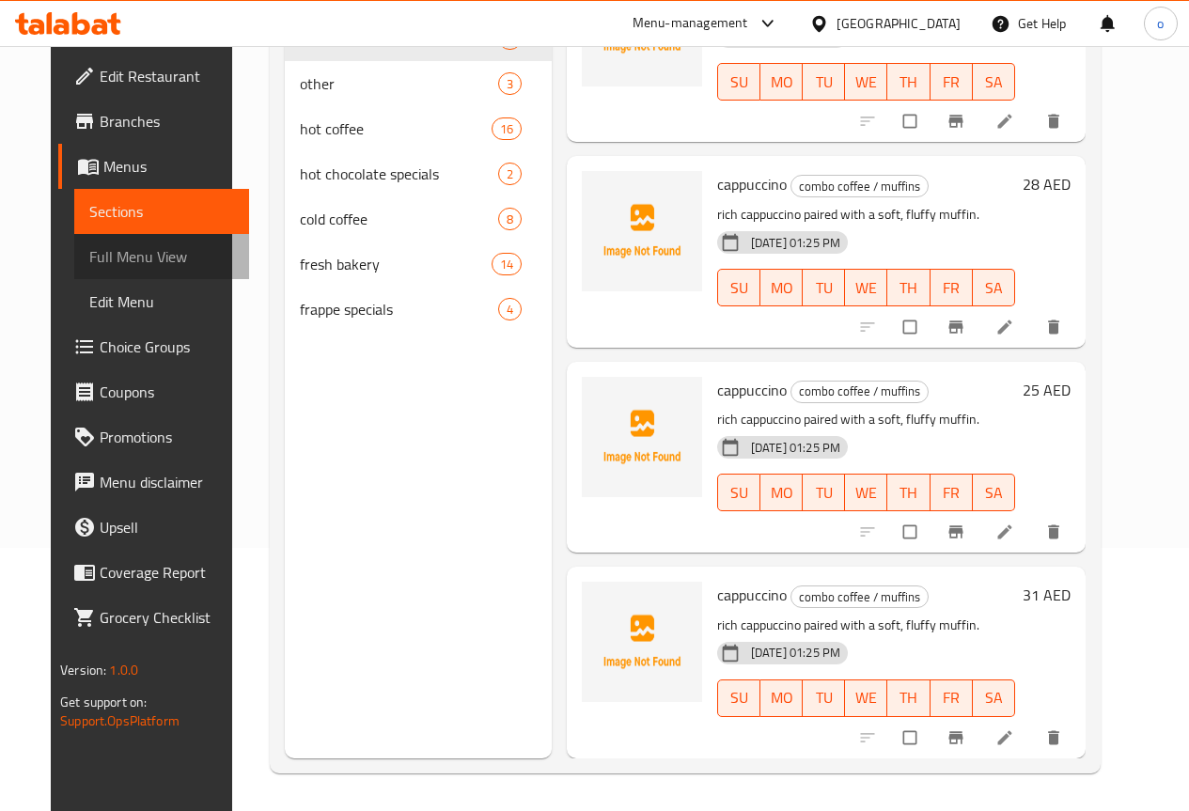
click at [99, 260] on span "Full Menu View" at bounding box center [161, 256] width 145 height 23
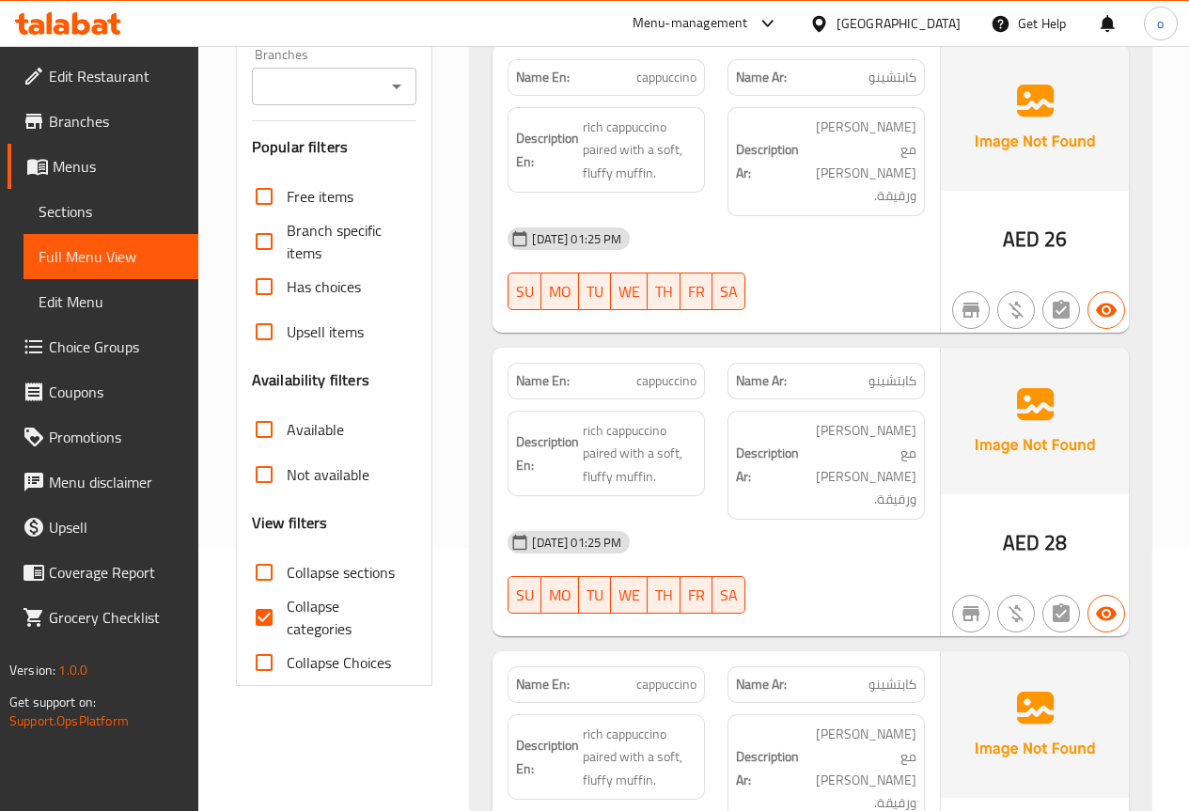
click at [269, 609] on input "Collapse categories" at bounding box center [264, 617] width 45 height 45
checkbox input "false"
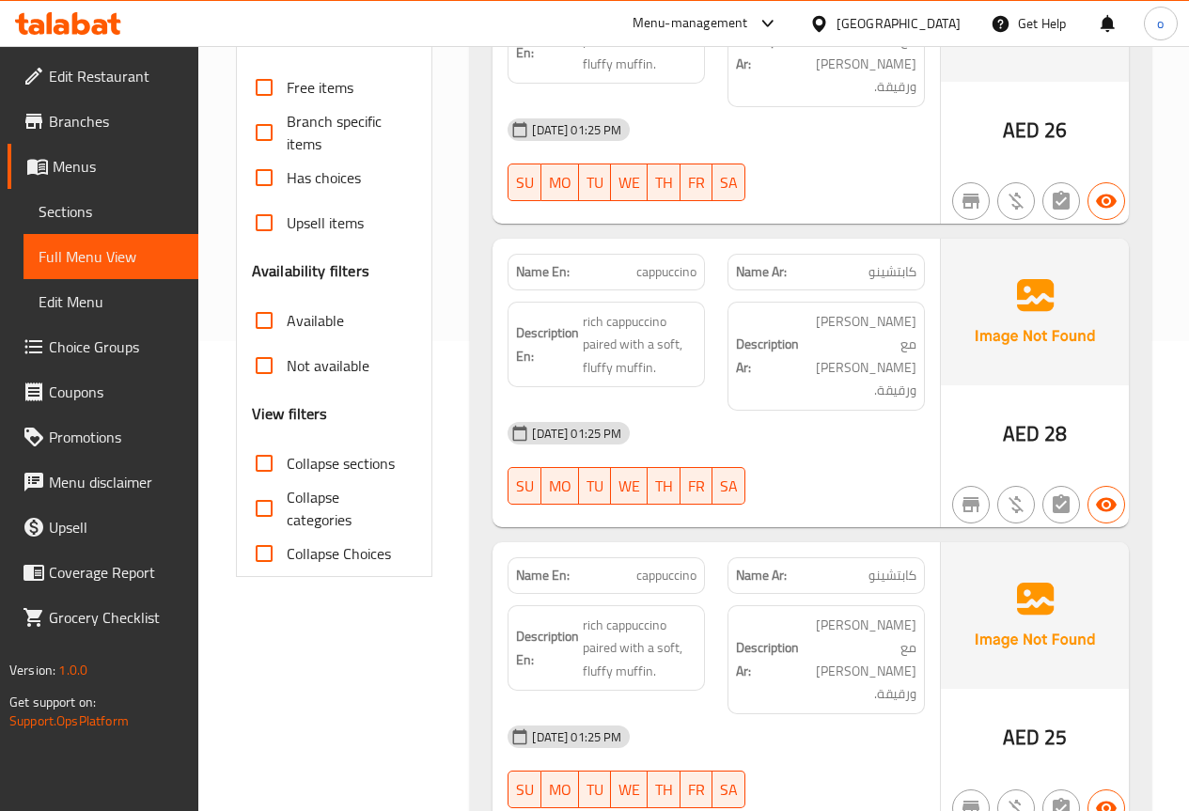
scroll to position [188, 0]
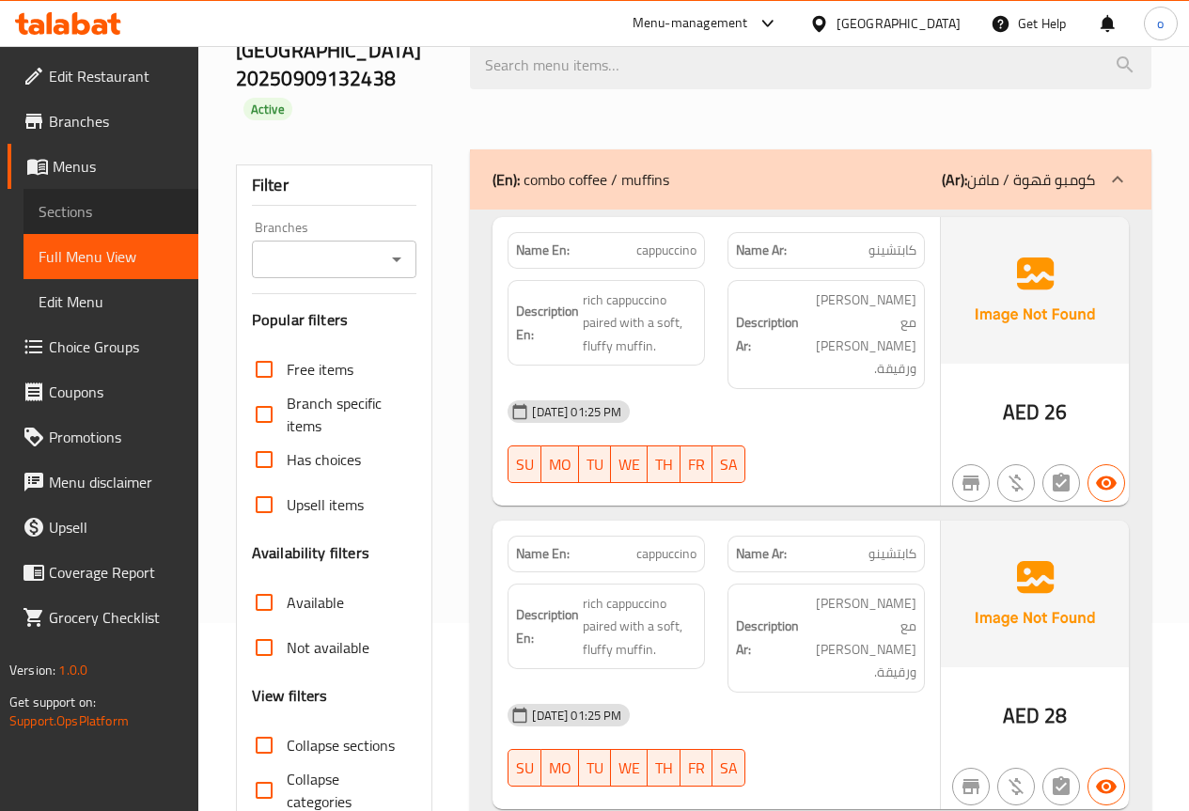
click at [120, 219] on span "Sections" at bounding box center [111, 211] width 145 height 23
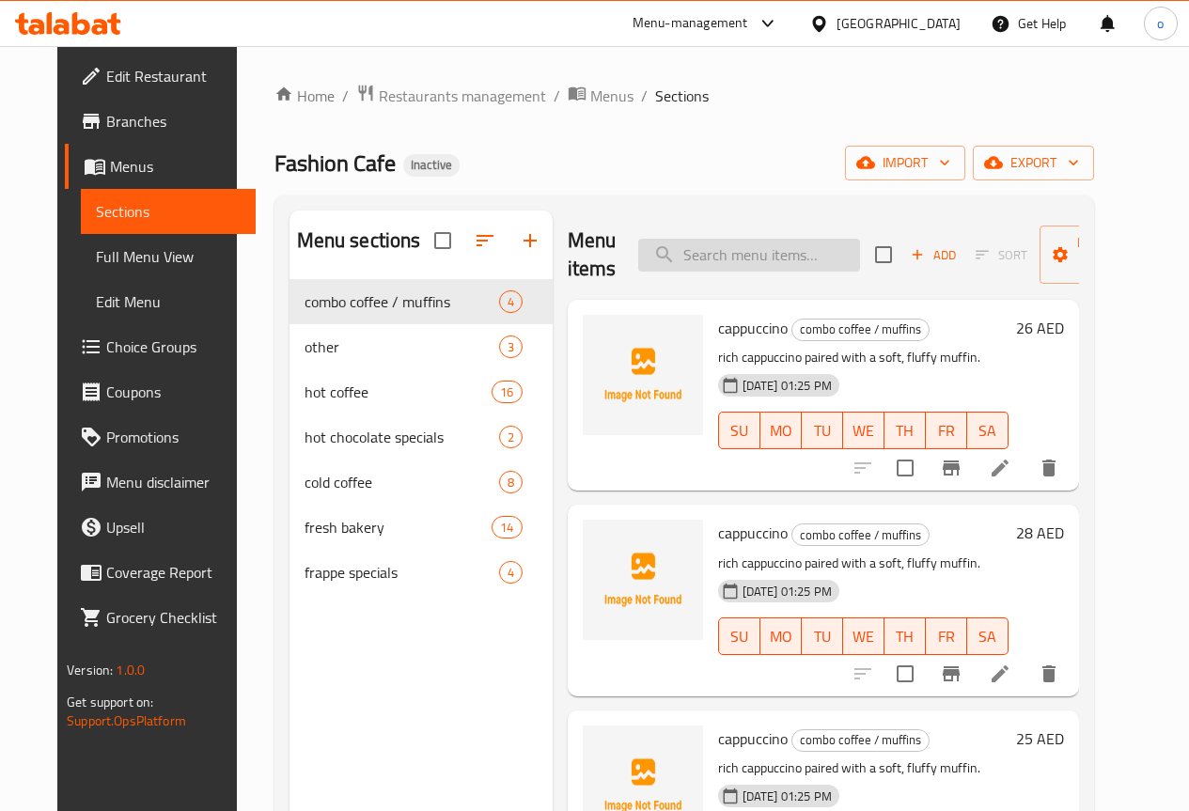
click at [731, 262] on input "search" at bounding box center [749, 255] width 222 height 33
type input "a"
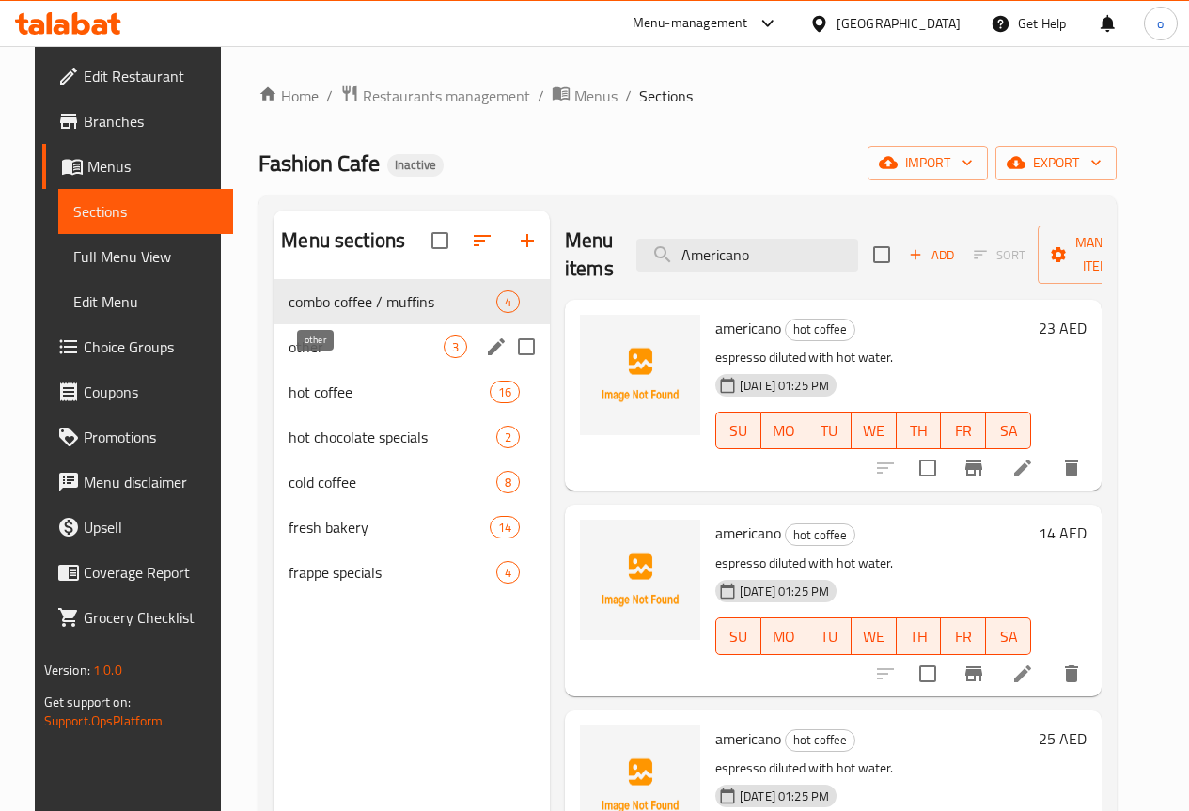
type input "Americano"
click at [355, 358] on span "other" at bounding box center [366, 347] width 155 height 23
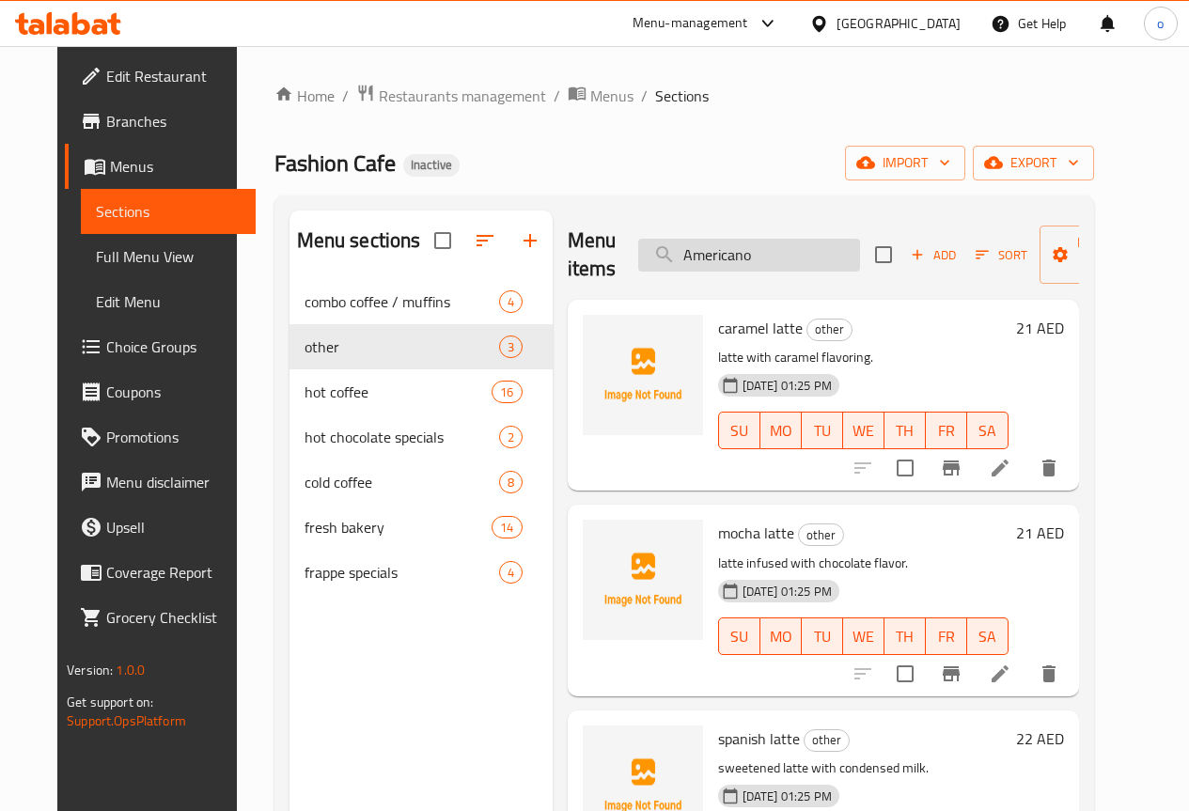
click at [684, 252] on input "Americano" at bounding box center [749, 255] width 222 height 33
click at [110, 164] on span "Menus" at bounding box center [175, 166] width 131 height 23
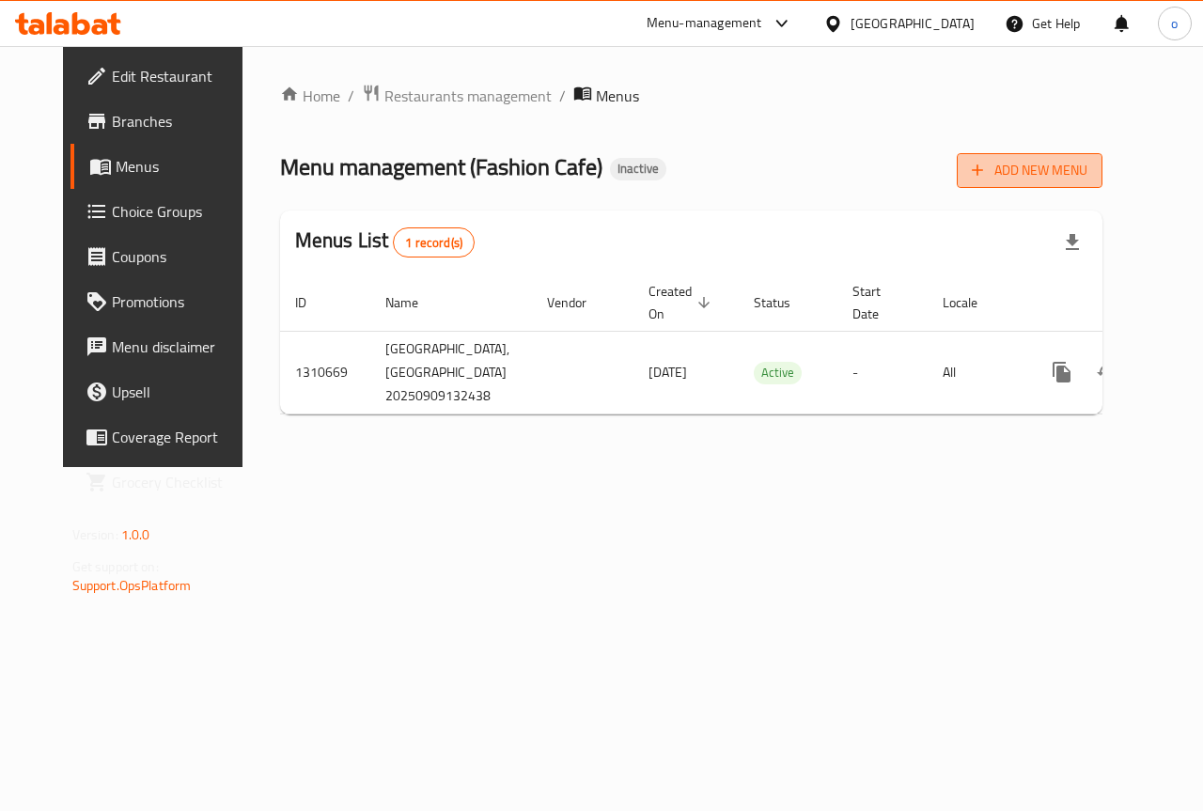
click at [1088, 159] on span "Add New Menu" at bounding box center [1030, 171] width 116 height 24
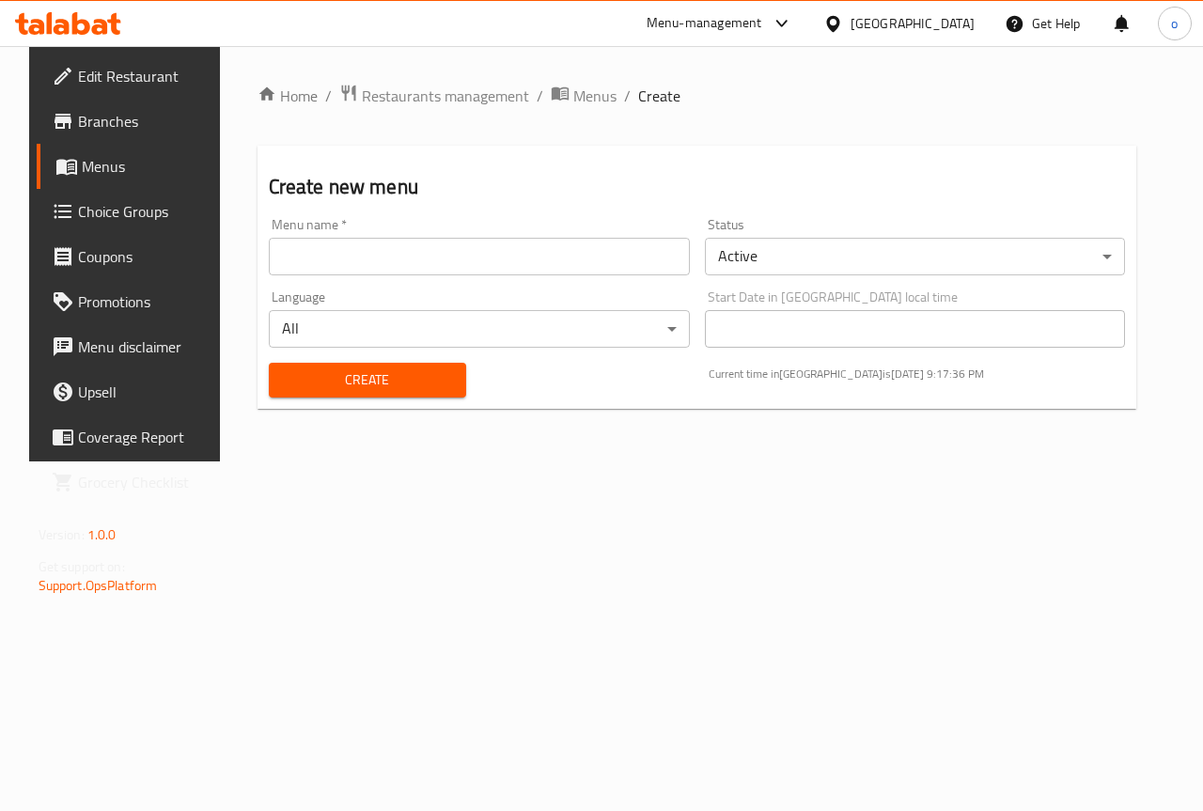
click at [642, 255] on input "text" at bounding box center [479, 257] width 421 height 38
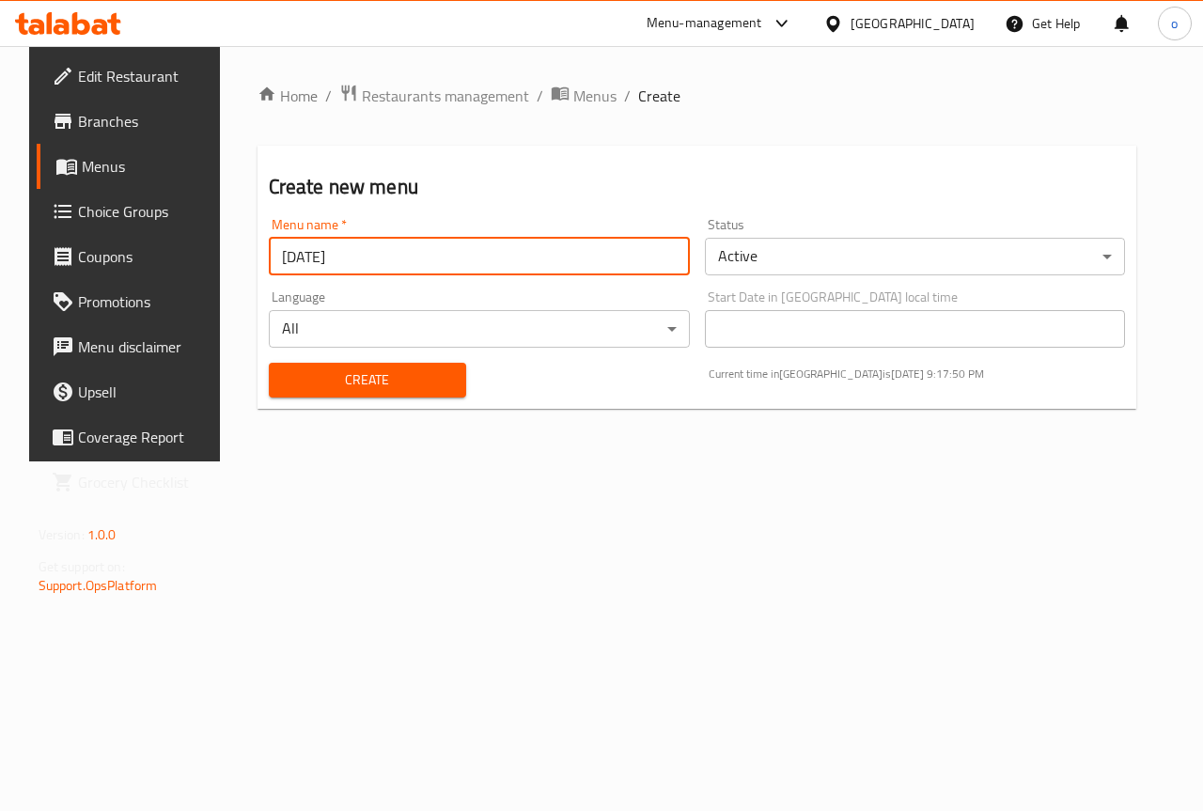
type input "[DATE]"
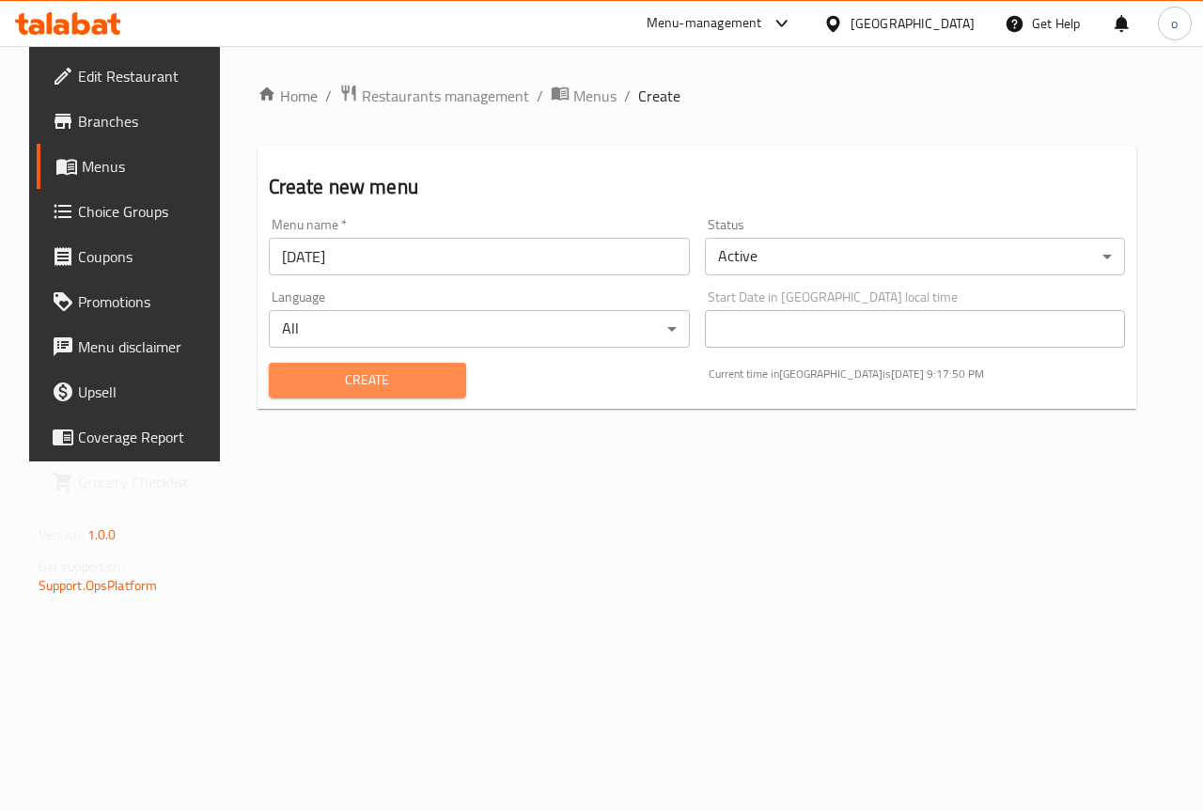
click at [393, 374] on span "Create" at bounding box center [367, 381] width 167 height 24
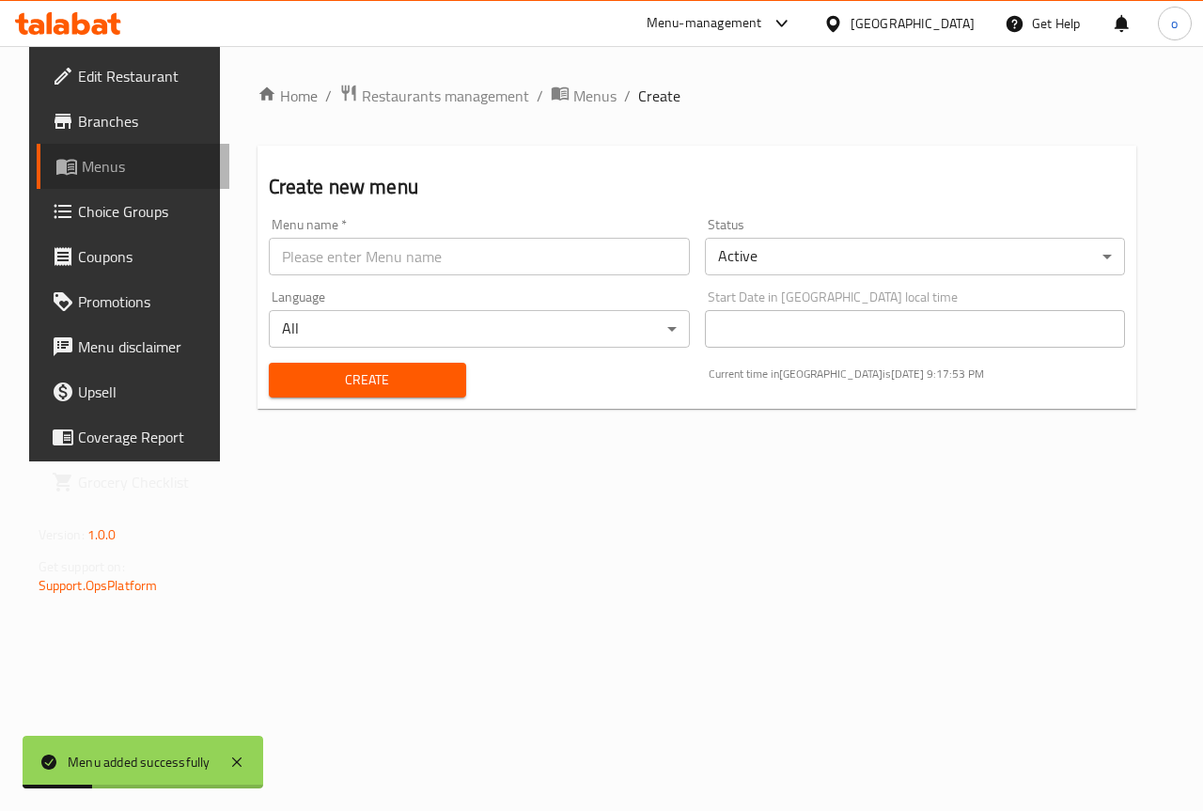
click at [104, 169] on span "Menus" at bounding box center [149, 166] width 134 height 23
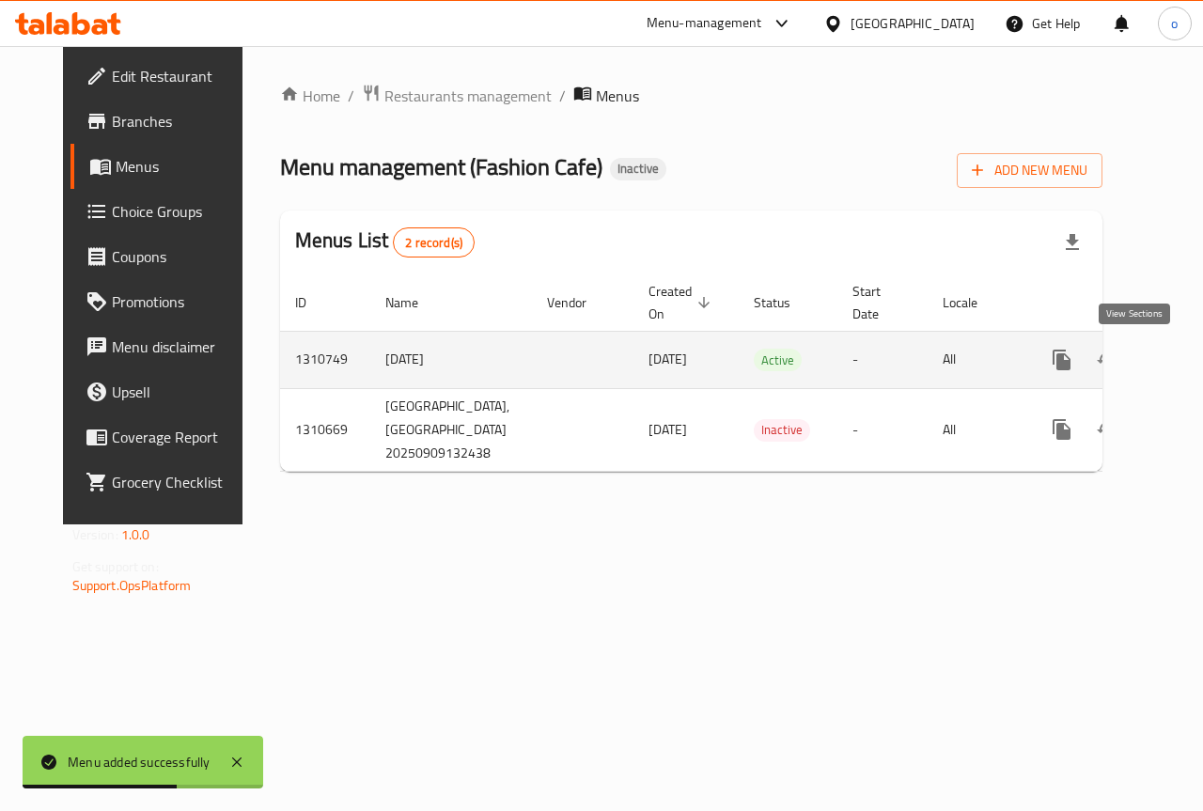
click at [1189, 367] on icon "enhanced table" at bounding box center [1197, 360] width 17 height 17
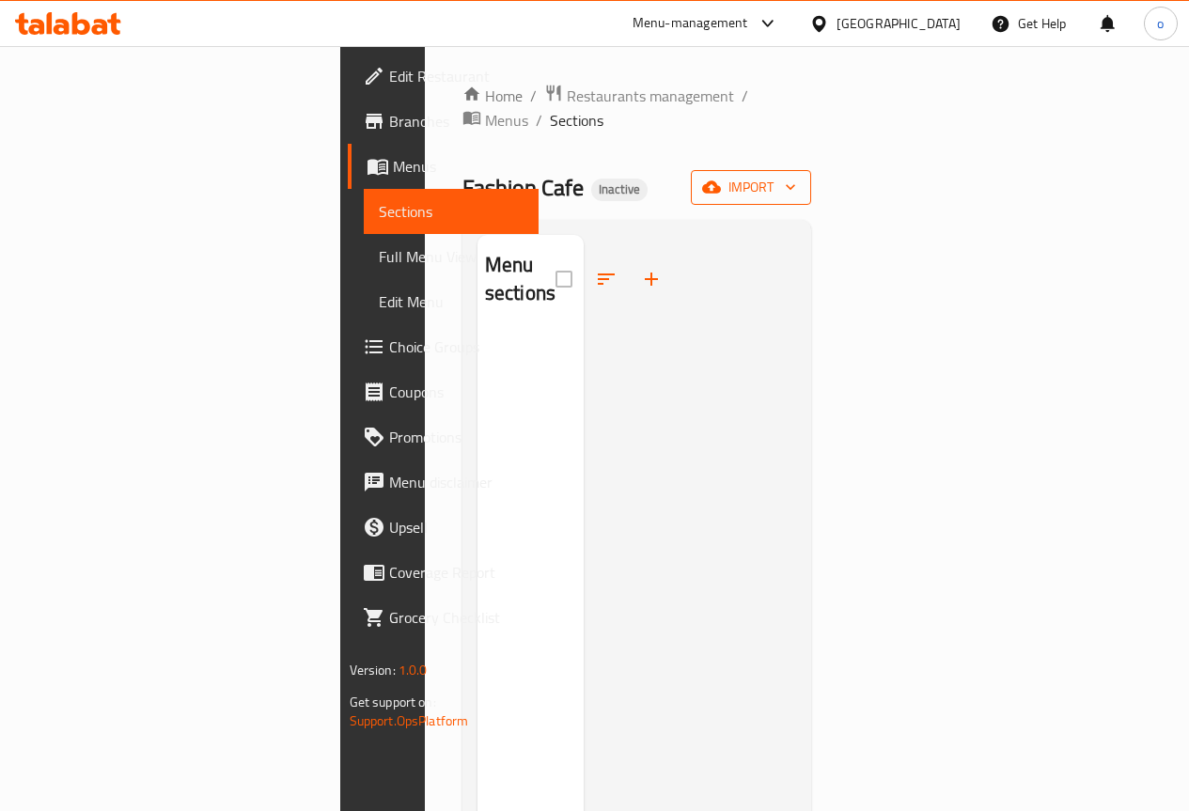
click at [811, 176] on button "import" at bounding box center [751, 187] width 120 height 35
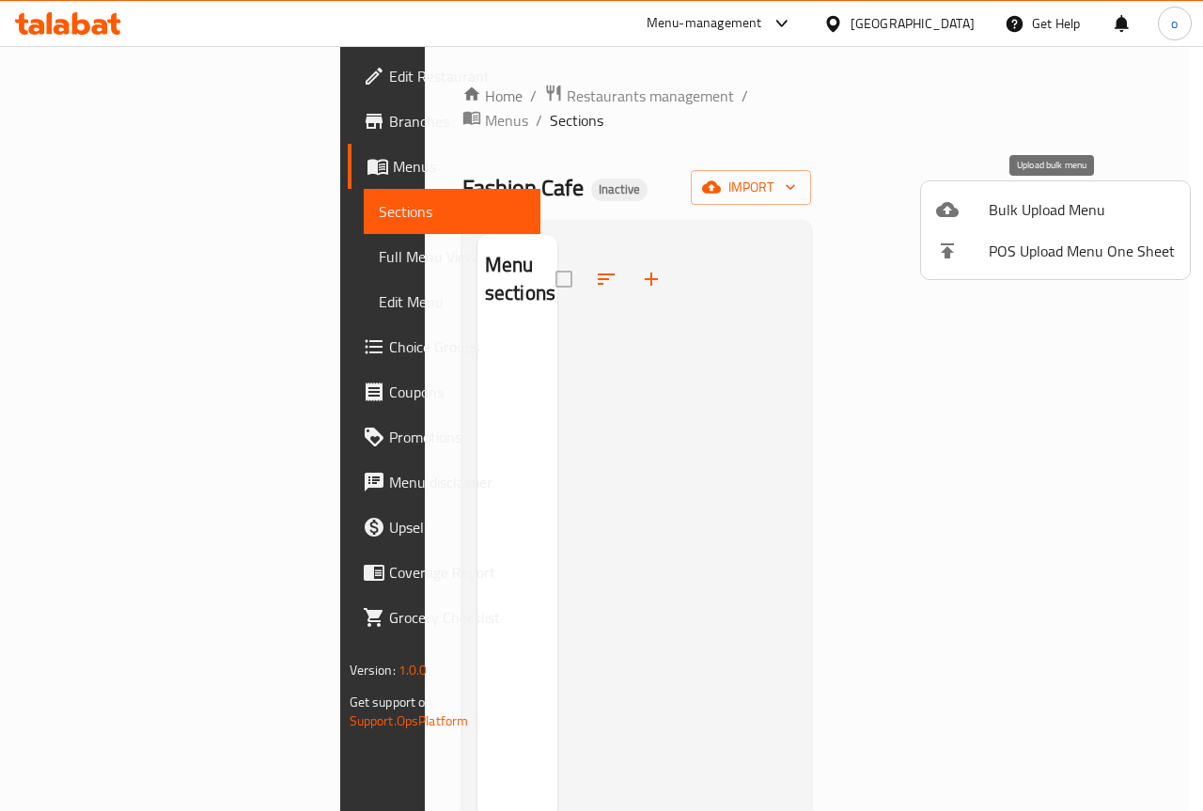
click at [1069, 212] on span "Bulk Upload Menu" at bounding box center [1082, 209] width 186 height 23
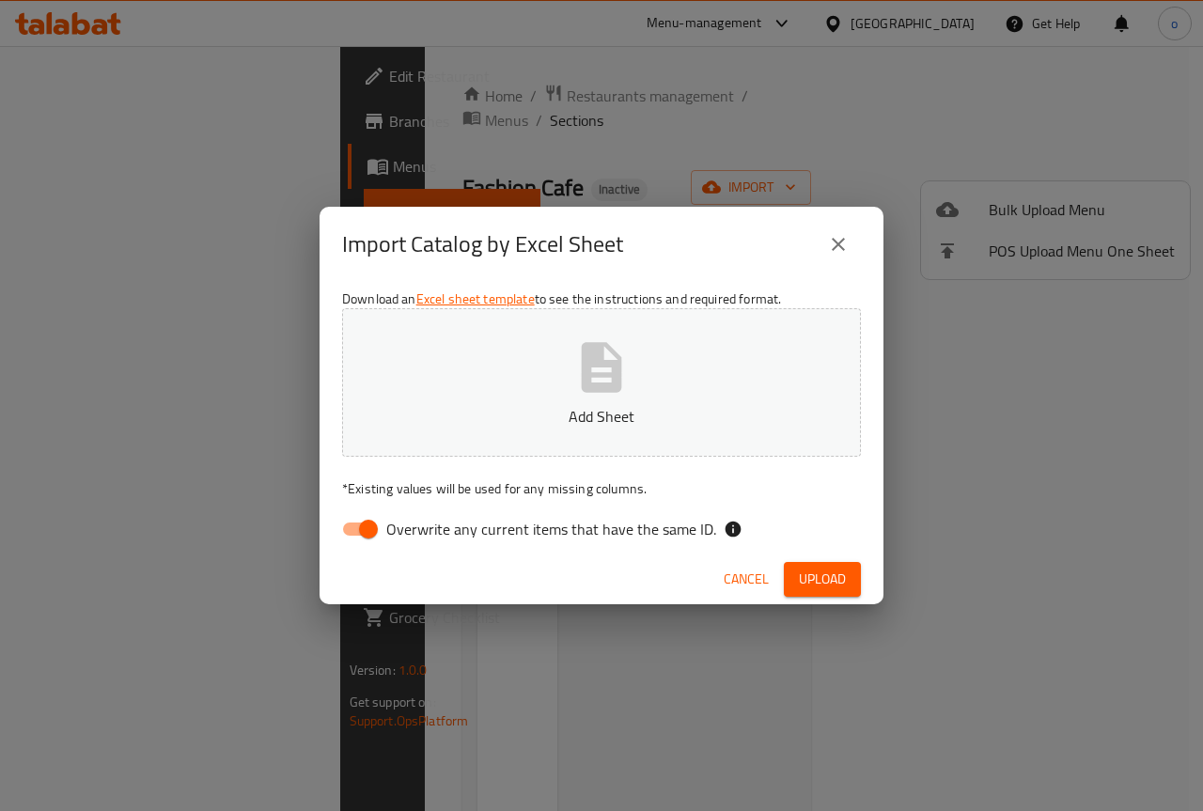
click at [383, 527] on input "Overwrite any current items that have the same ID." at bounding box center [368, 529] width 107 height 36
checkbox input "false"
click at [807, 578] on span "Upload" at bounding box center [822, 580] width 47 height 24
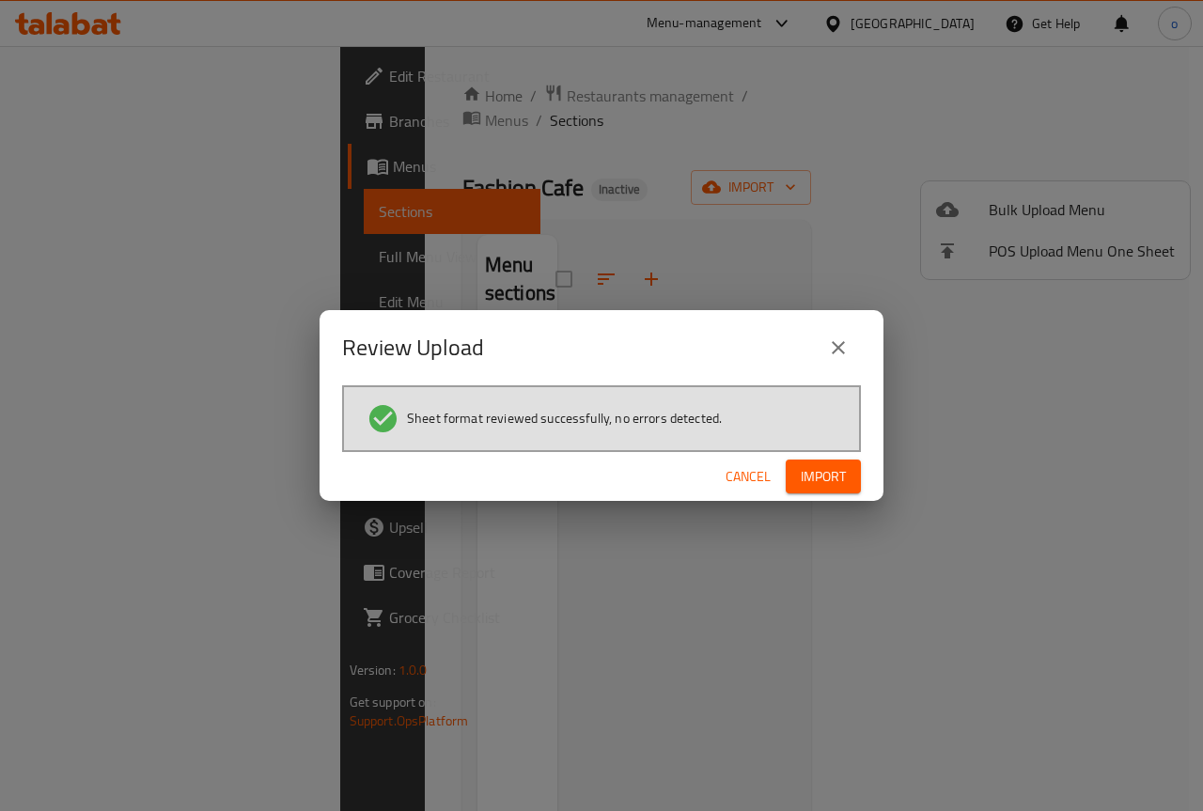
click at [826, 475] on span "Import" at bounding box center [823, 477] width 45 height 24
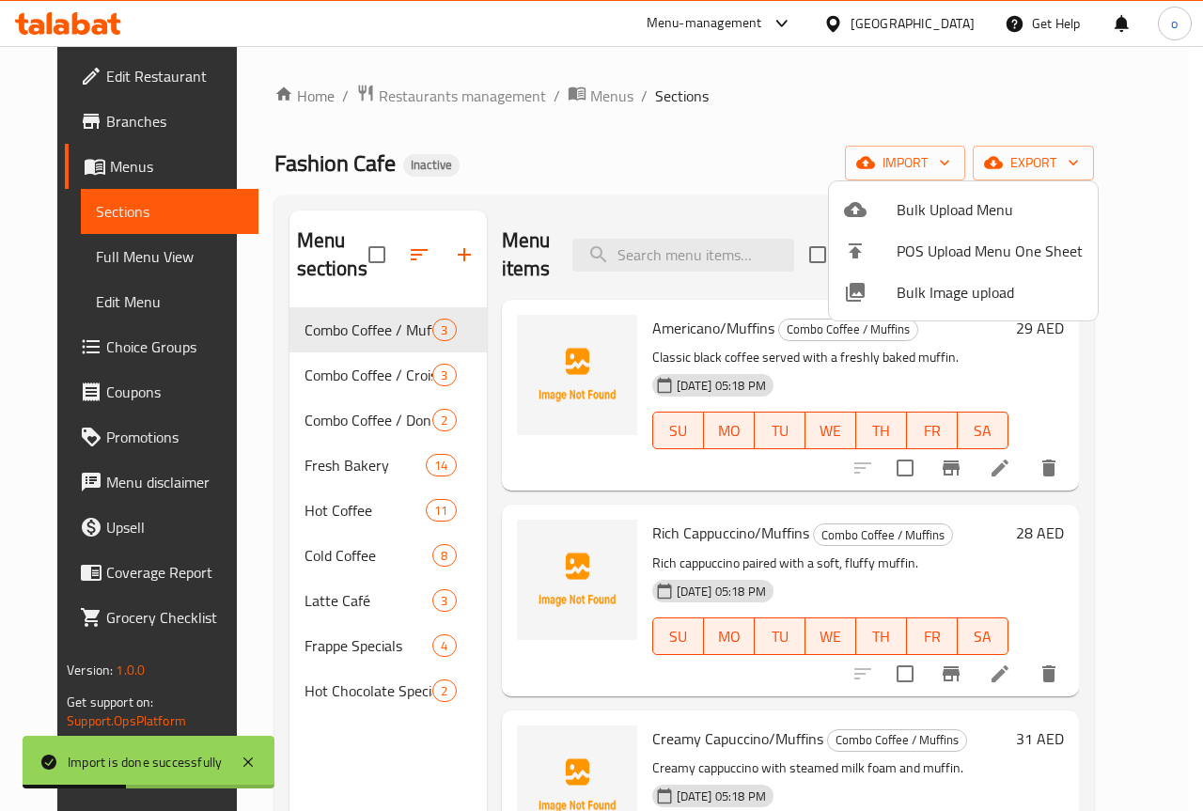
click at [1127, 347] on div at bounding box center [601, 405] width 1203 height 811
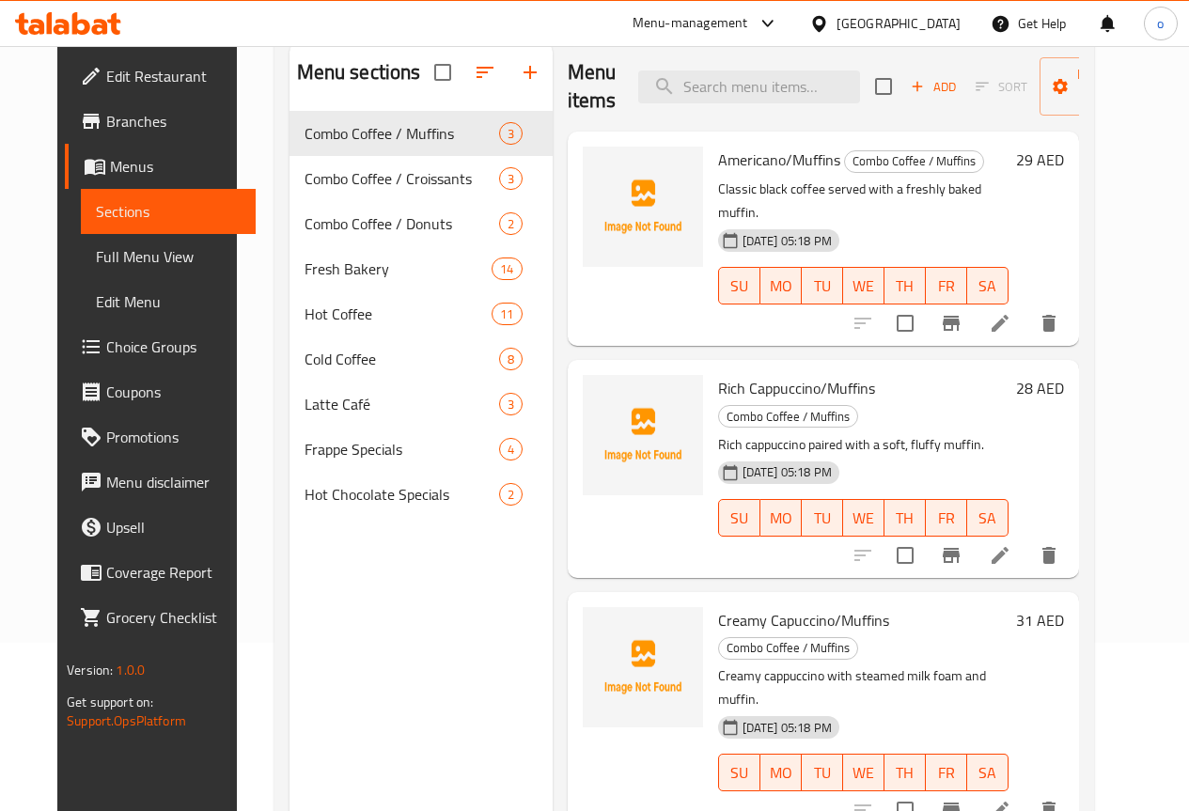
scroll to position [169, 0]
